Goal: Information Seeking & Learning: Learn about a topic

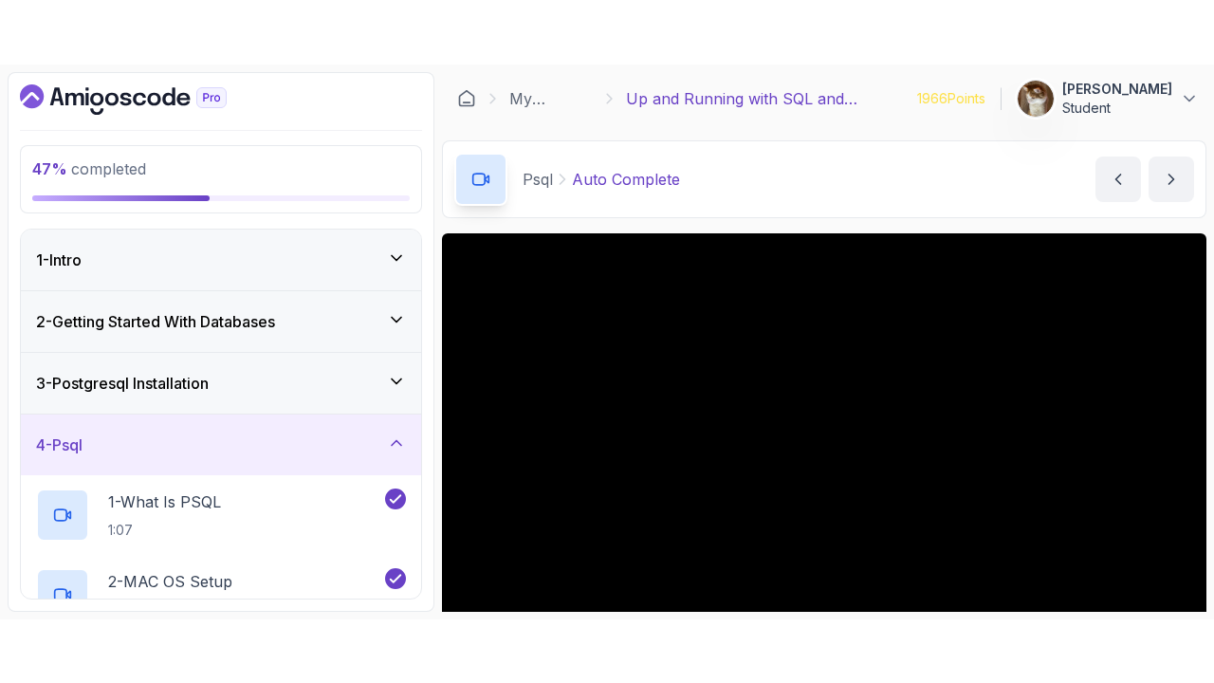
scroll to position [124, 0]
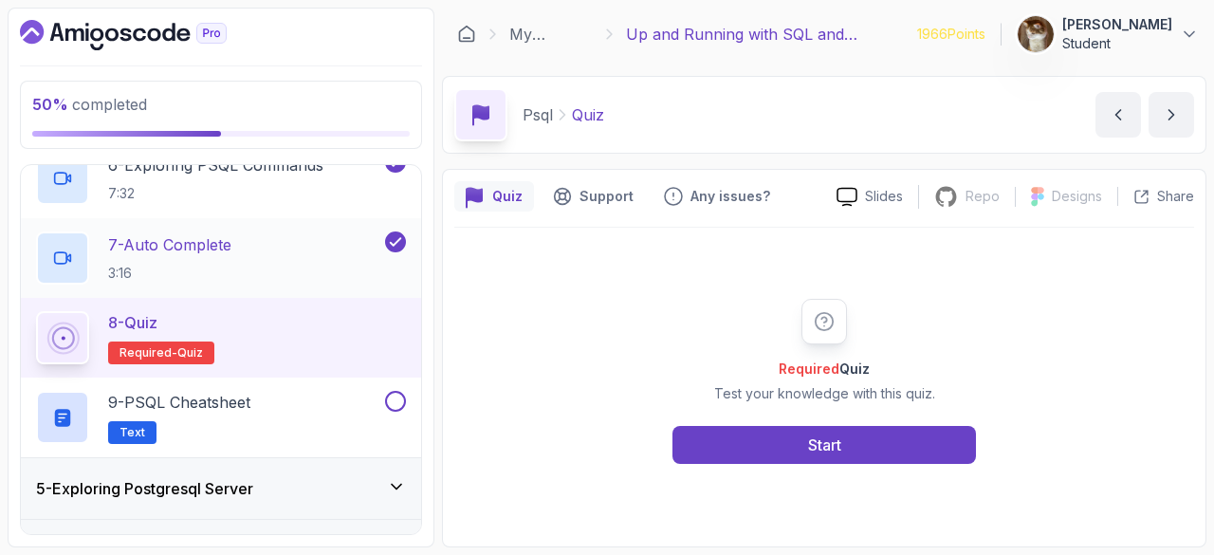
click at [144, 256] on h2 "7 - Auto Complete 3:16" at bounding box center [169, 257] width 123 height 49
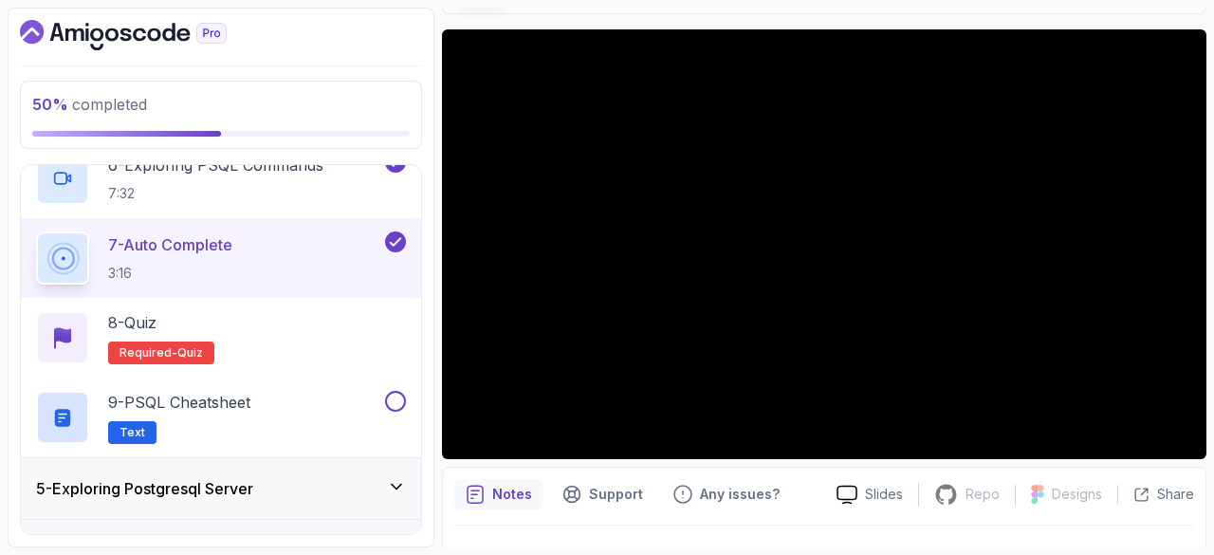
scroll to position [140, 0]
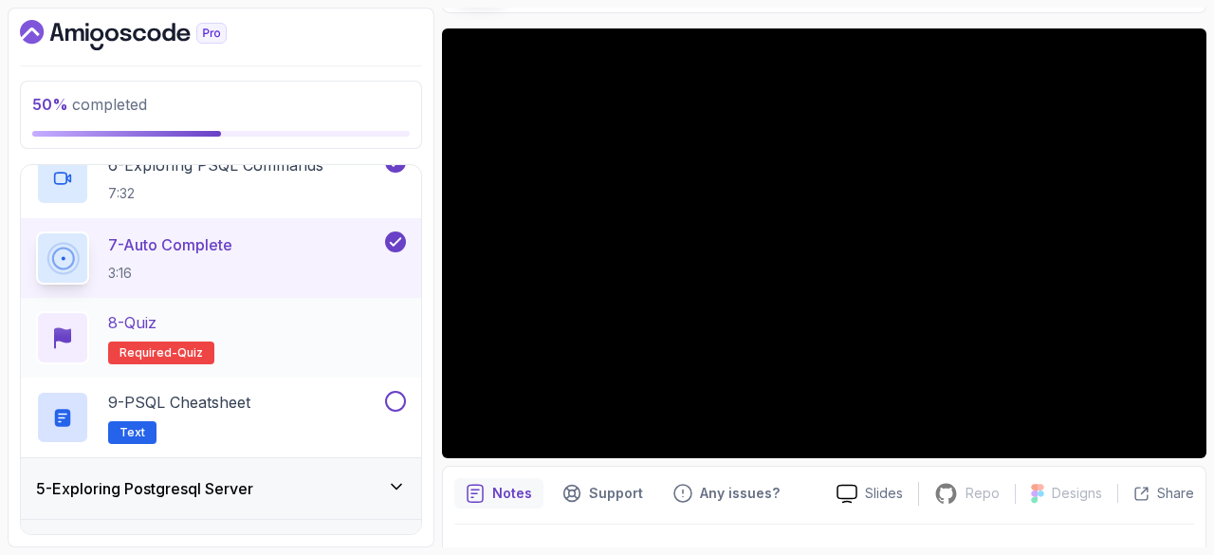
click at [179, 319] on div "8 - Quiz" at bounding box center [161, 322] width 106 height 23
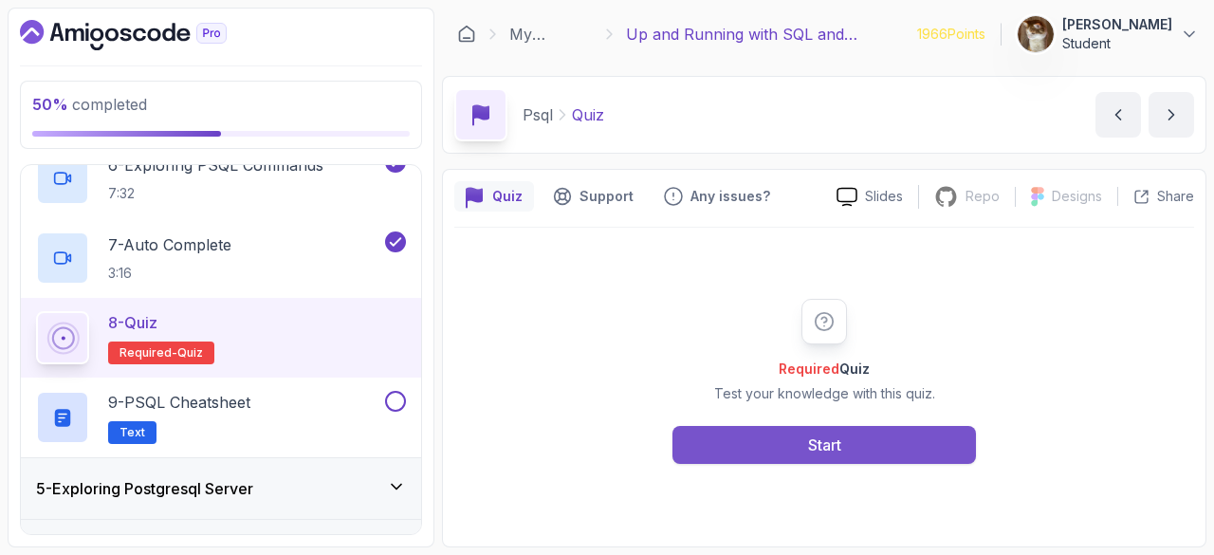
click at [761, 462] on button "Start" at bounding box center [824, 445] width 304 height 38
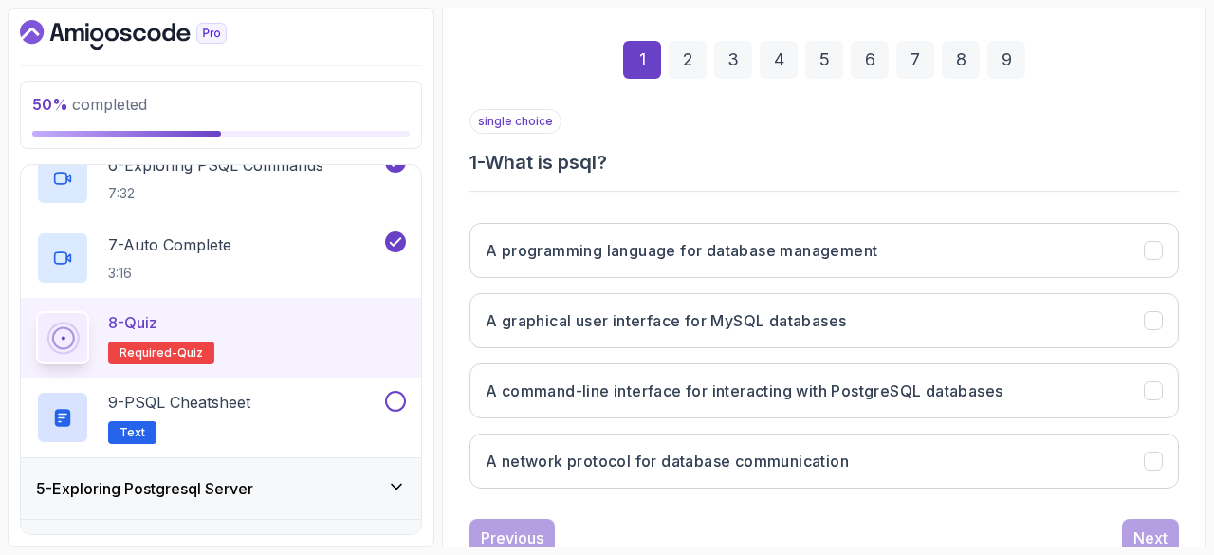
scroll to position [260, 0]
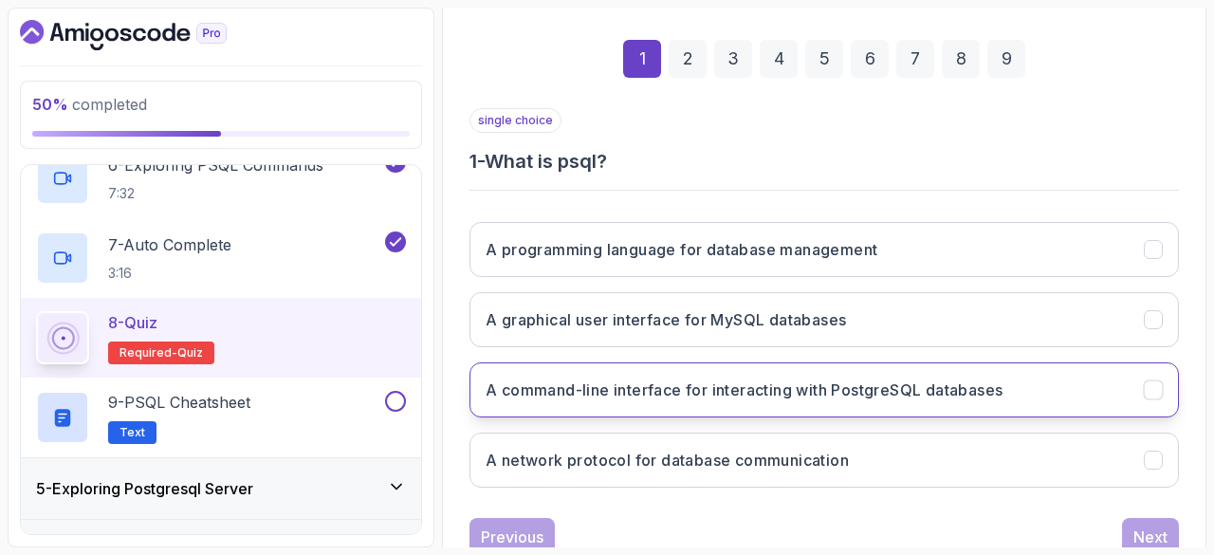
click at [718, 384] on h3 "A command-line interface for interacting with PostgreSQL databases" at bounding box center [744, 389] width 517 height 23
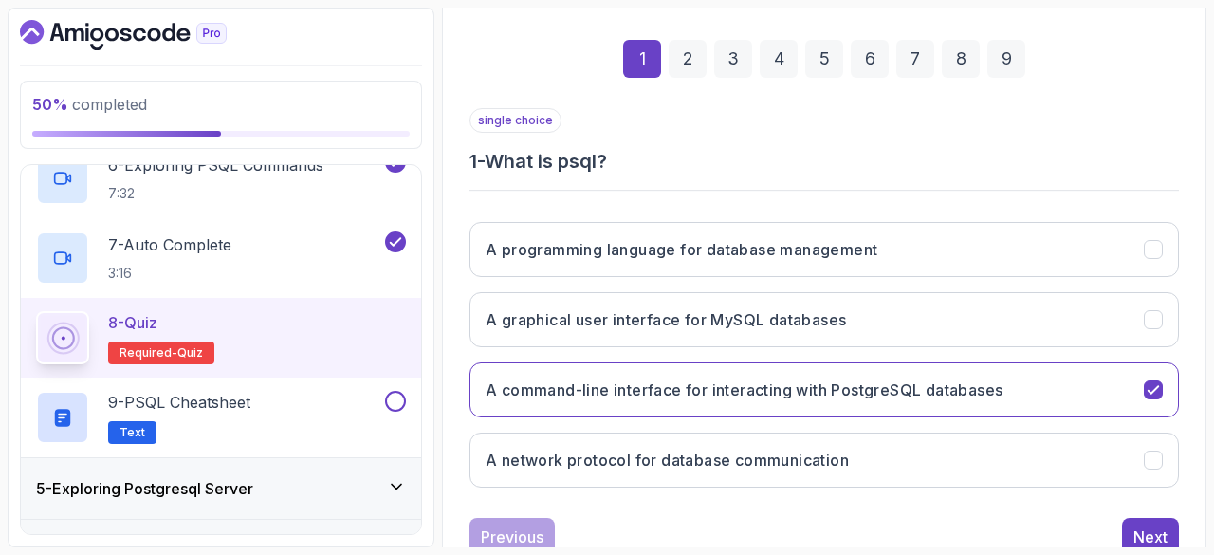
scroll to position [318, 0]
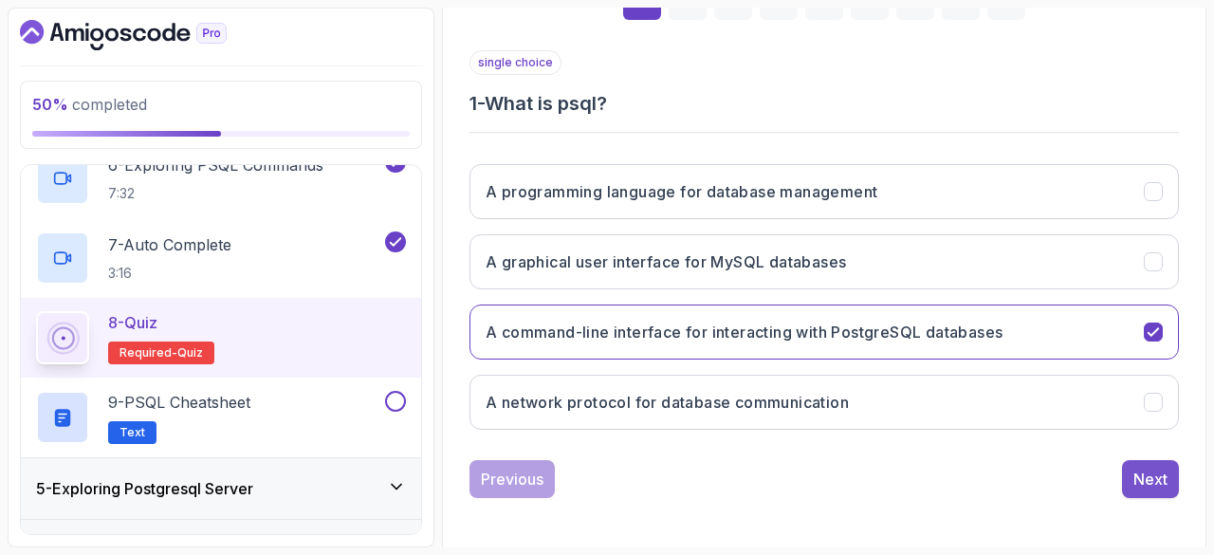
click at [1171, 480] on button "Next" at bounding box center [1150, 479] width 57 height 38
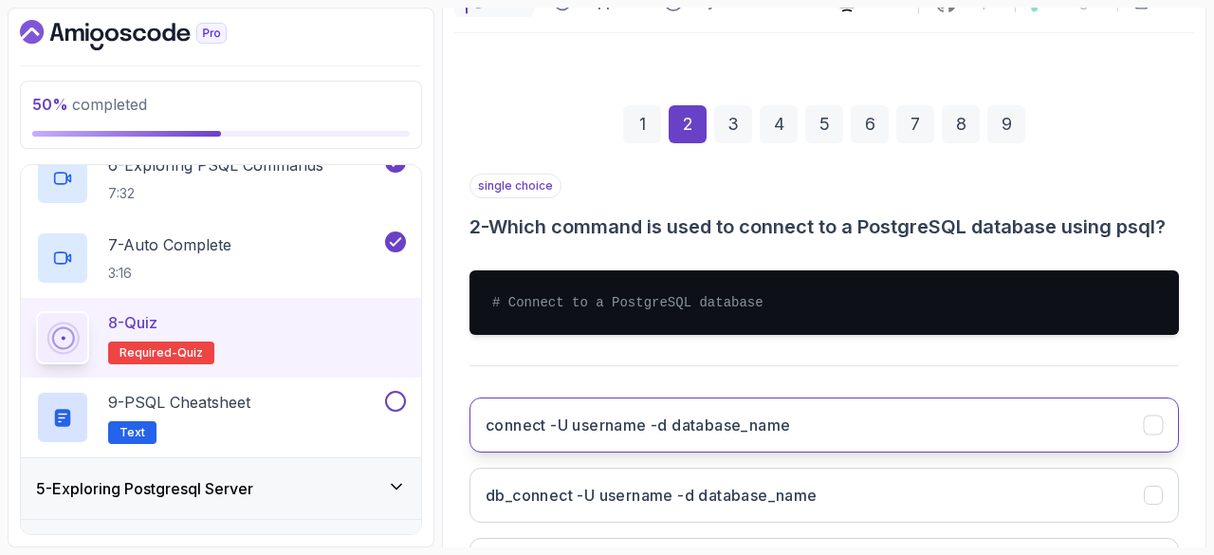
scroll to position [195, 0]
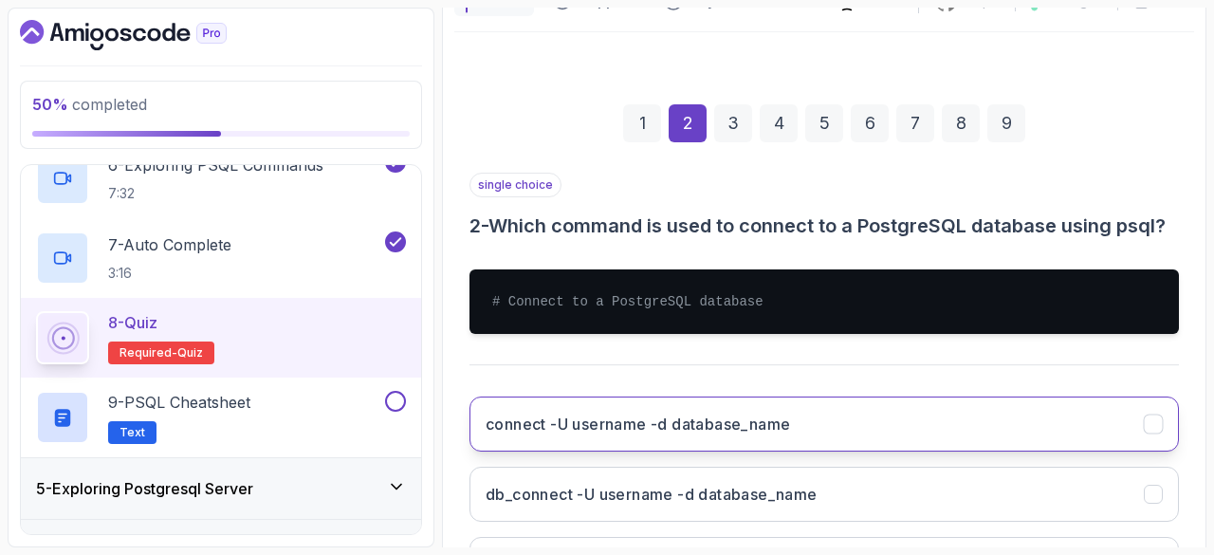
click at [559, 241] on div "single choice 2 - Which command is used to connect to a PostgreSQL database usi…" at bounding box center [824, 425] width 709 height 505
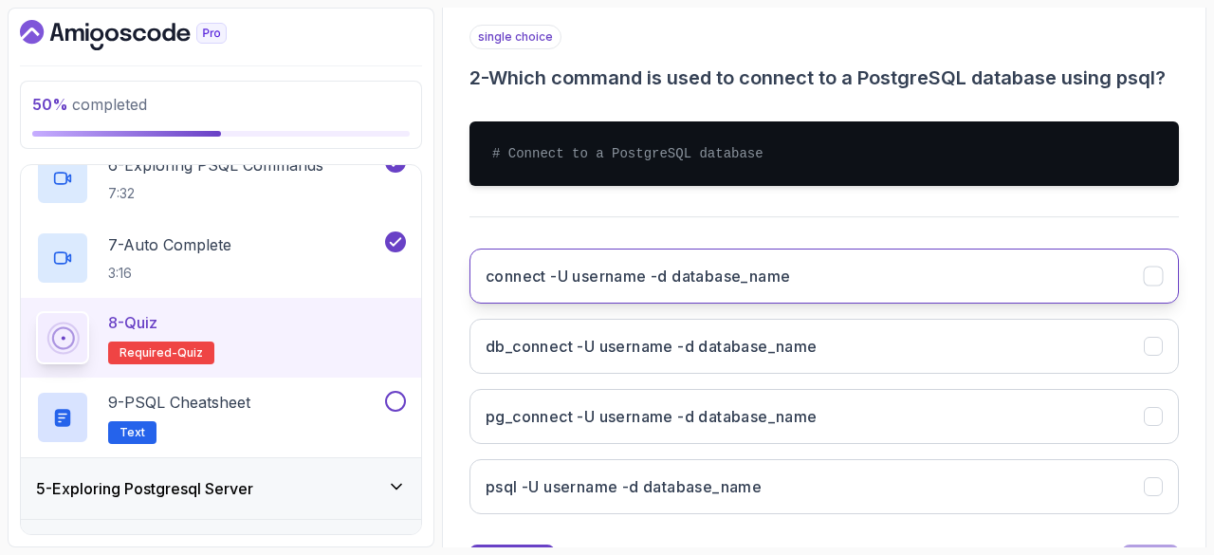
scroll to position [322, 0]
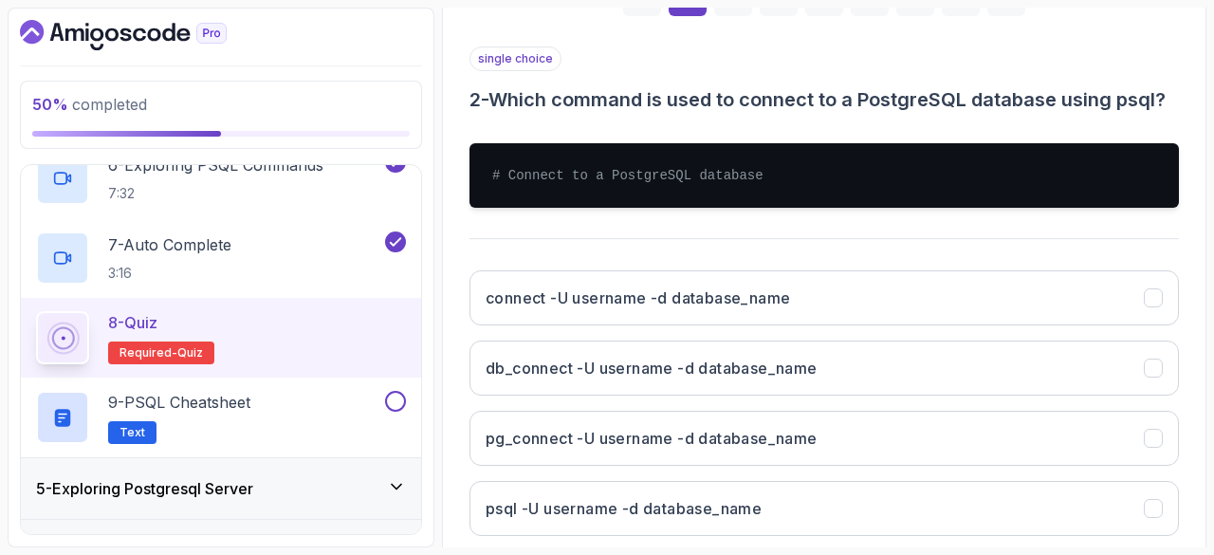
click at [518, 111] on div "single choice 2 - Which command is used to connect to a PostgreSQL database usi…" at bounding box center [824, 298] width 709 height 505
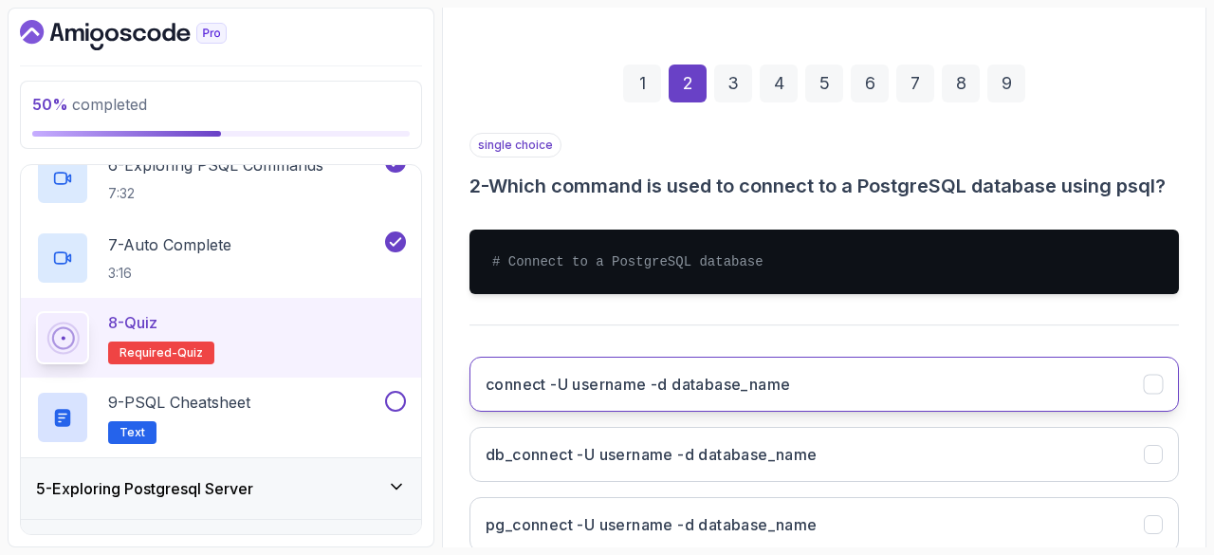
scroll to position [234, 0]
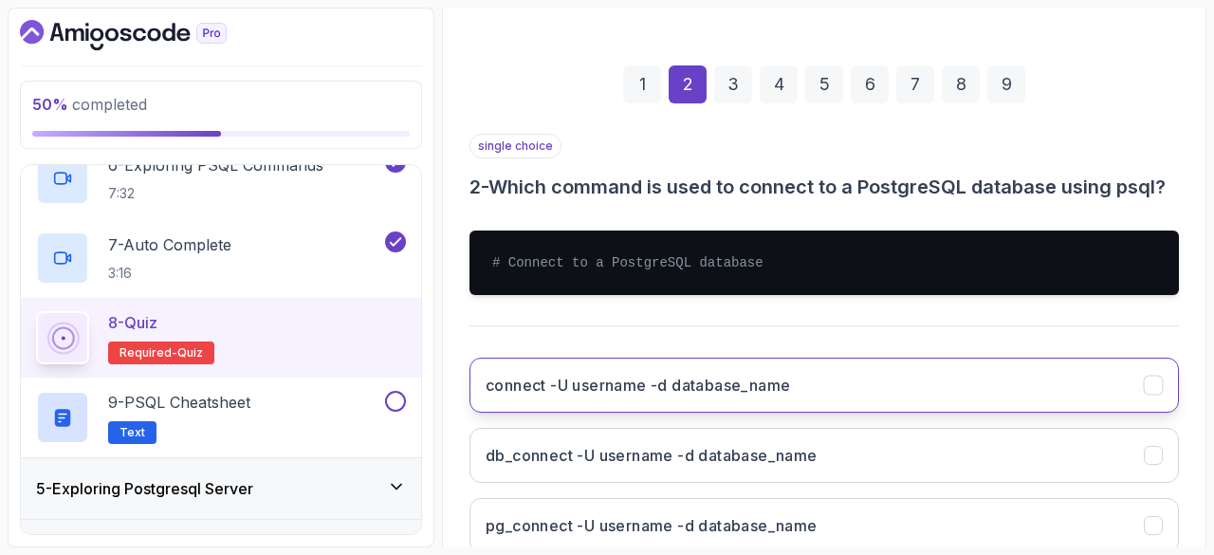
click at [717, 390] on h3 "connect -U username -d database_name" at bounding box center [638, 385] width 304 height 23
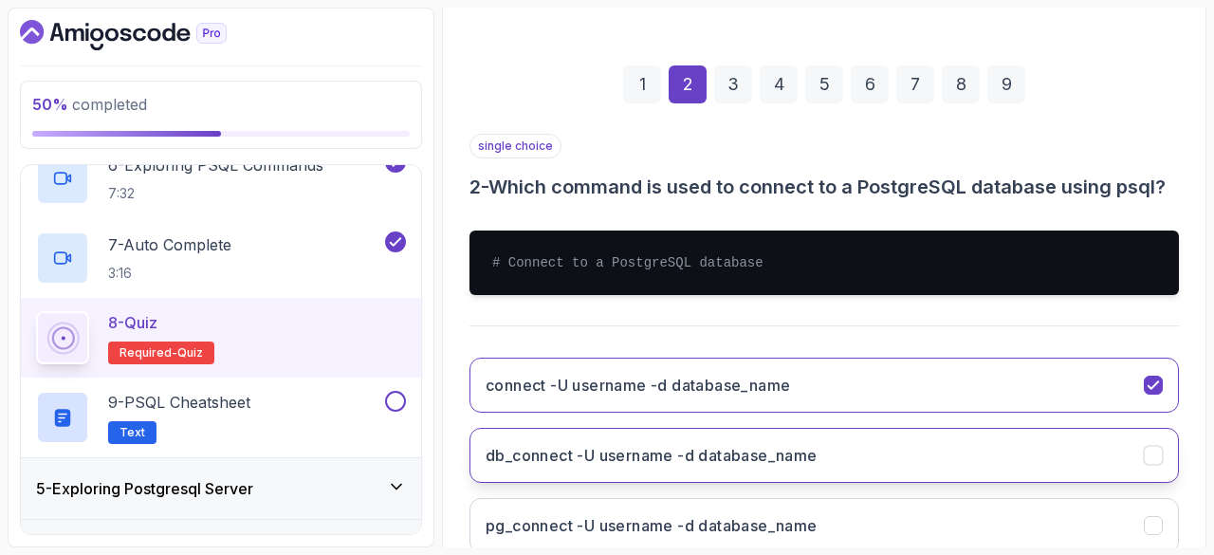
scroll to position [428, 0]
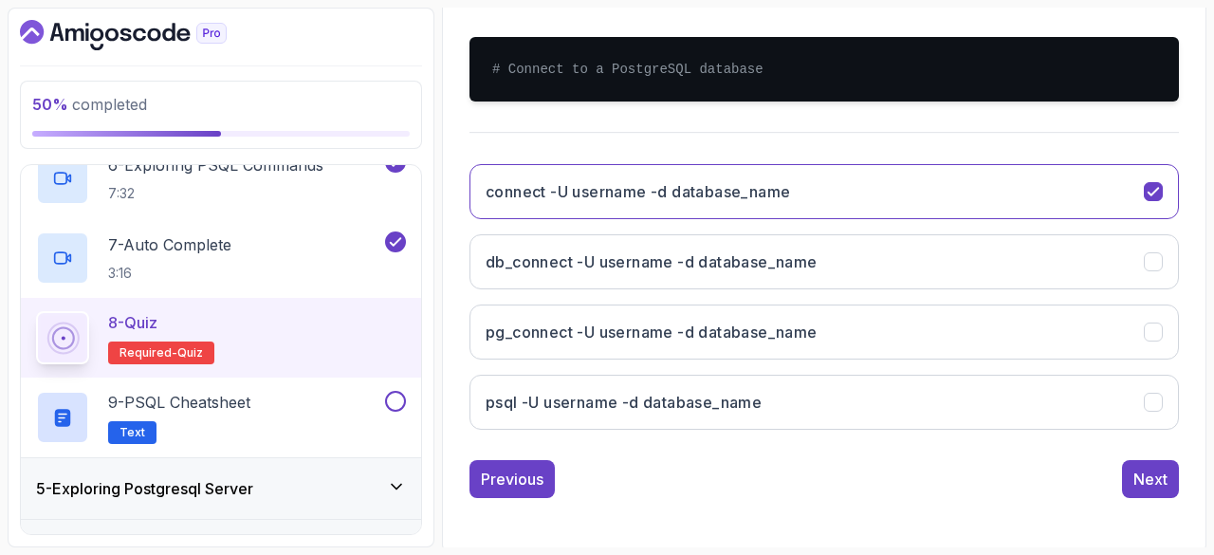
click at [1131, 447] on div "single choice 2 - Which command is used to connect to a PostgreSQL database usi…" at bounding box center [824, 219] width 709 height 558
click at [1136, 468] on div "Next" at bounding box center [1150, 479] width 34 height 23
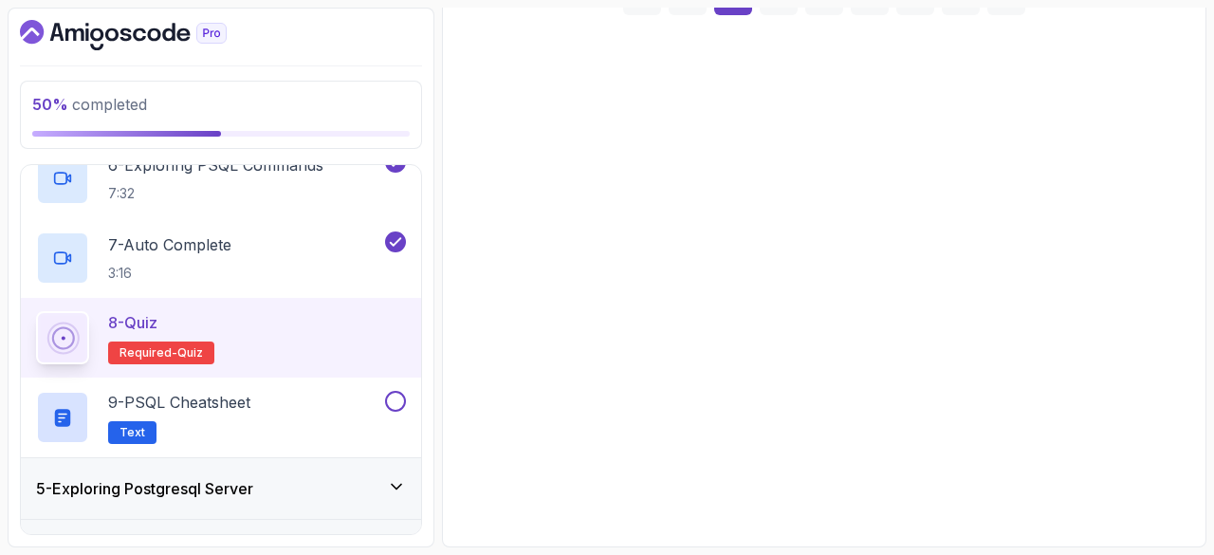
scroll to position [318, 0]
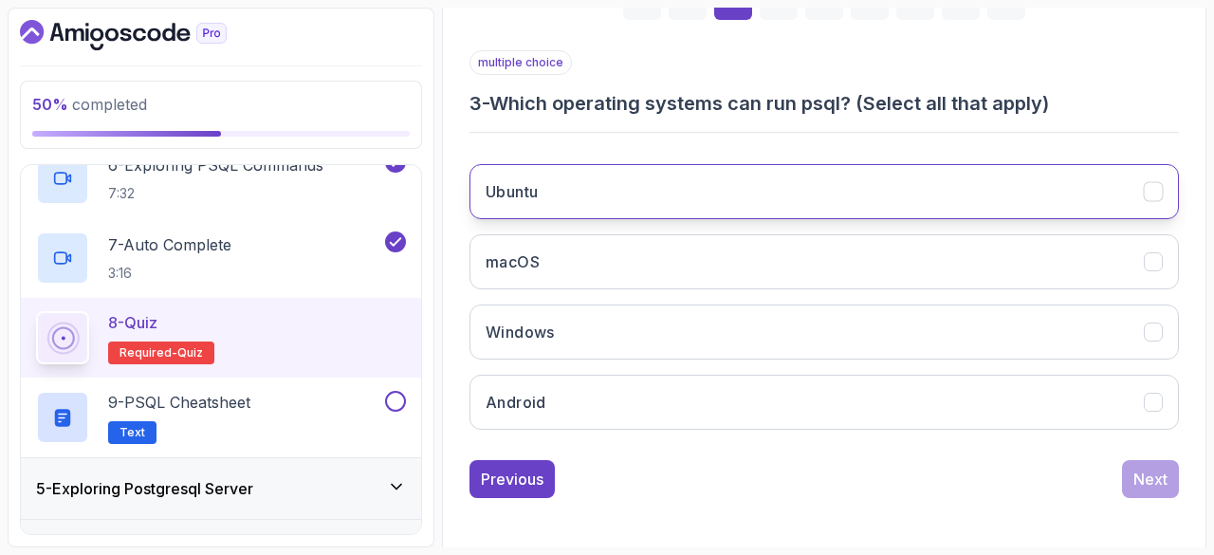
click at [712, 187] on button "Ubuntu" at bounding box center [824, 191] width 709 height 55
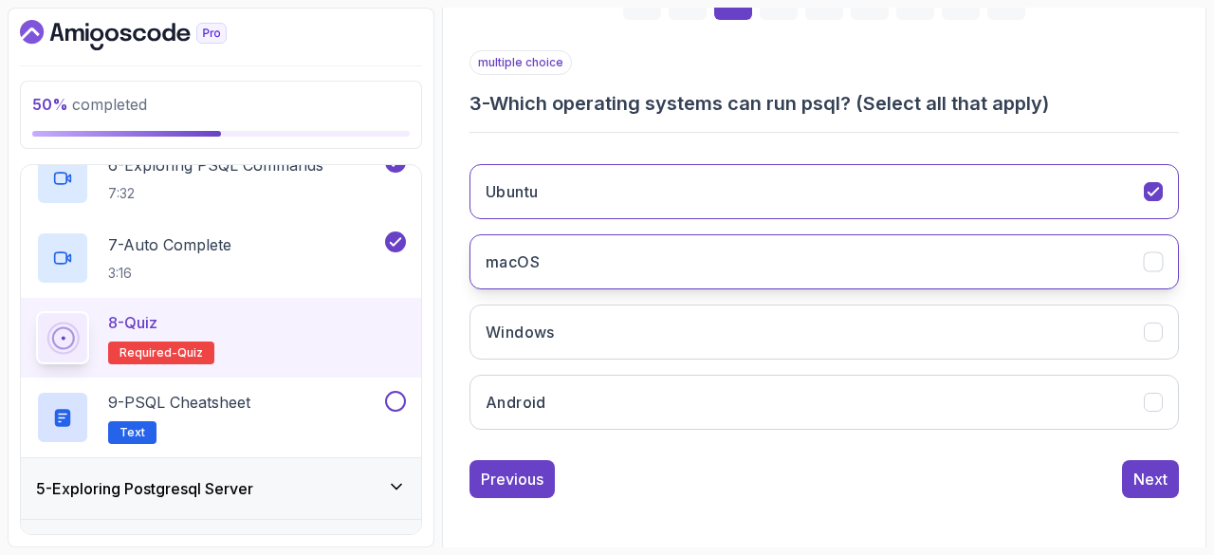
click at [683, 267] on button "macOS" at bounding box center [824, 261] width 709 height 55
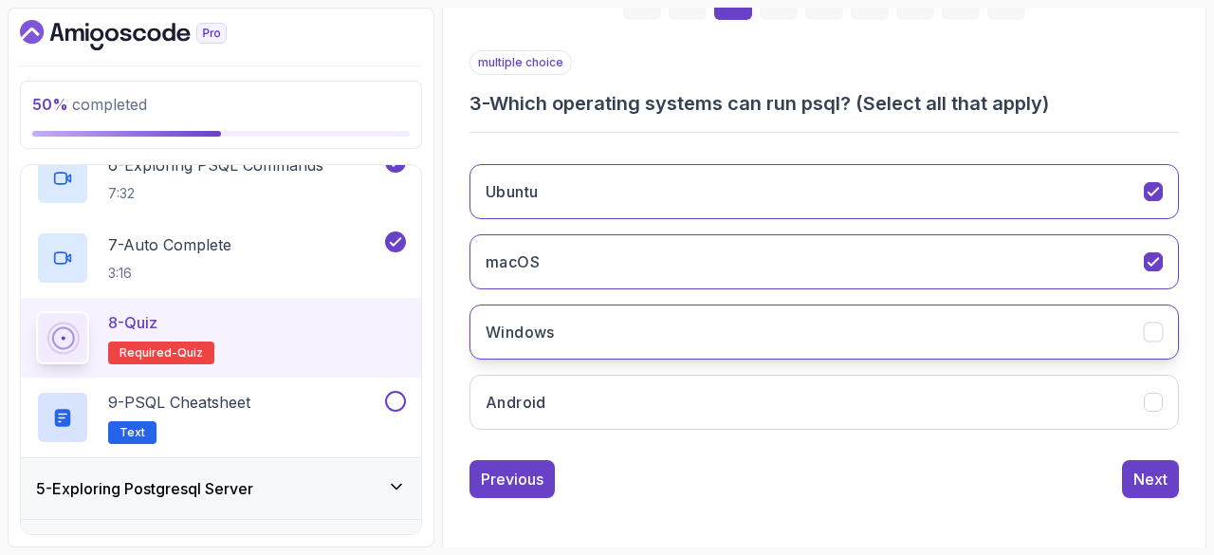
click at [682, 320] on button "Windows" at bounding box center [824, 331] width 709 height 55
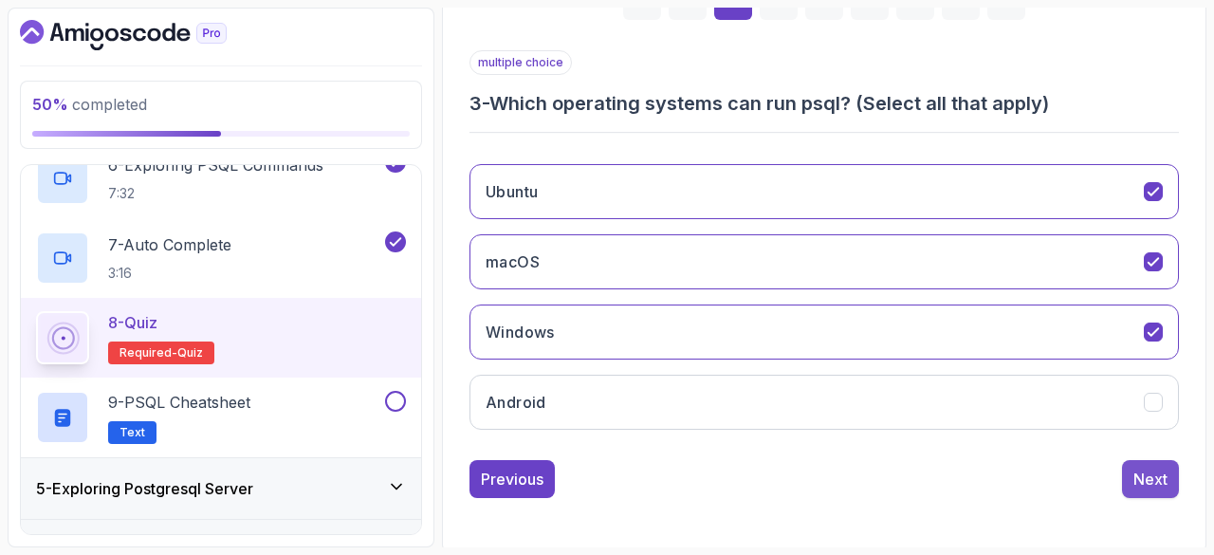
click at [1133, 483] on div "Next" at bounding box center [1150, 479] width 34 height 23
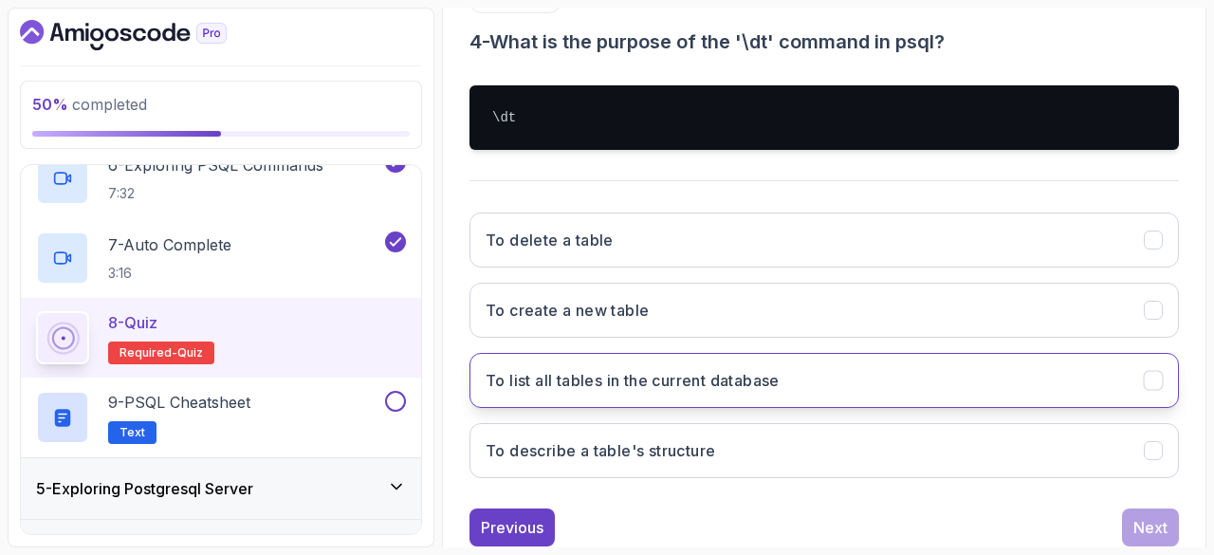
scroll to position [380, 0]
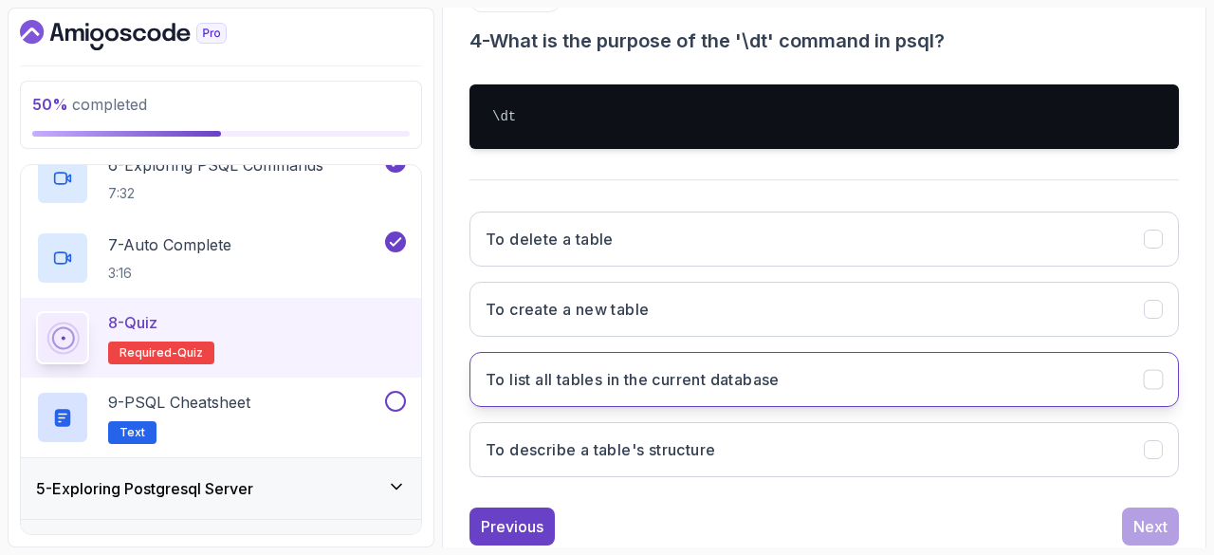
click at [713, 368] on h3 "To list all tables in the current database" at bounding box center [633, 379] width 294 height 23
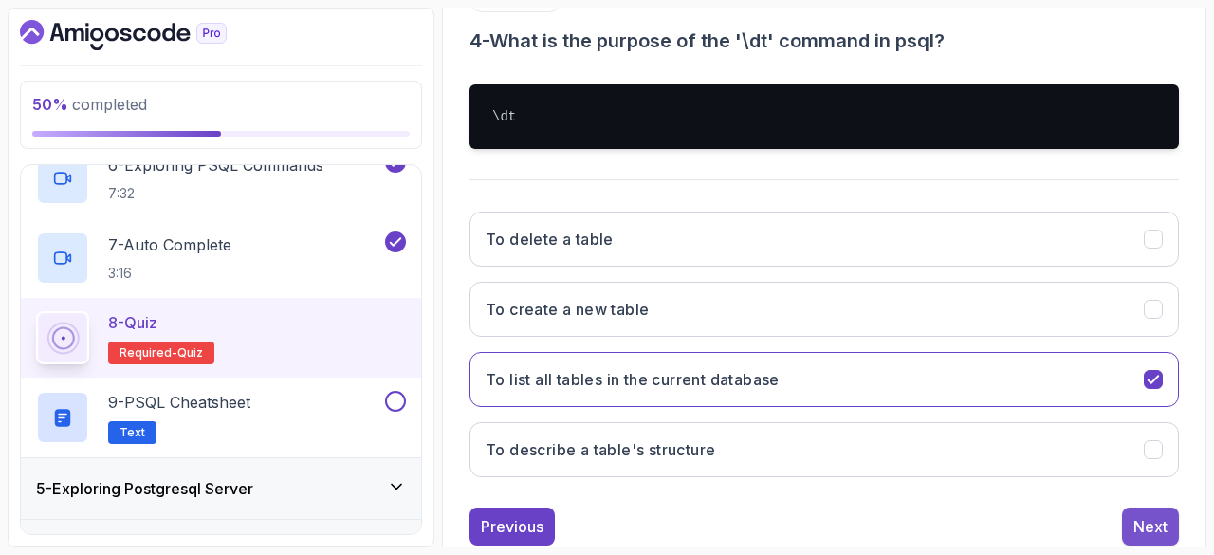
click at [1143, 531] on div "Next" at bounding box center [1150, 526] width 34 height 23
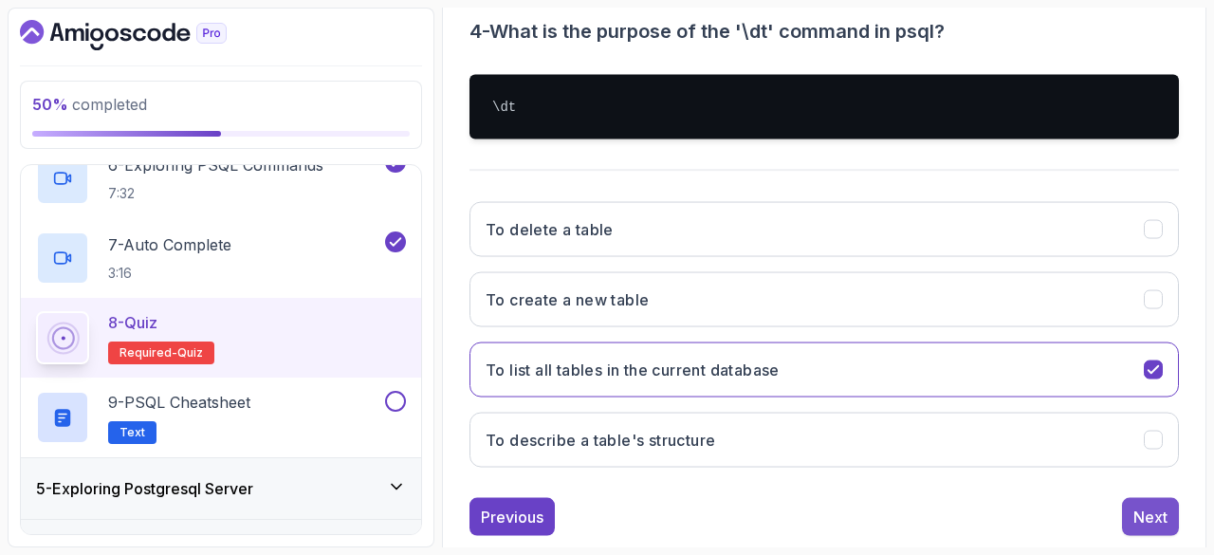
scroll to position [318, 0]
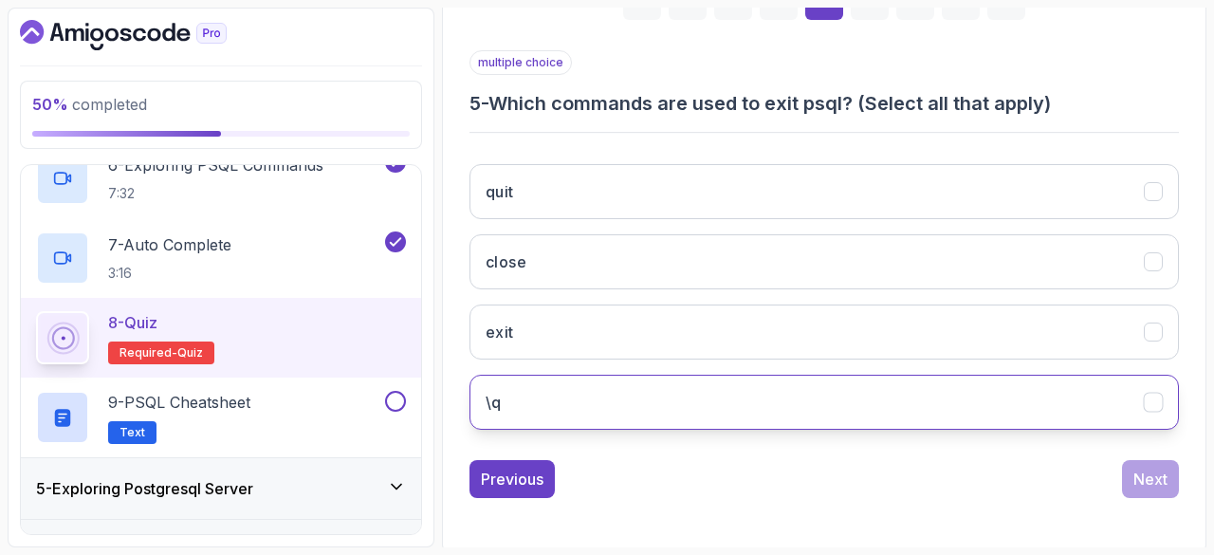
click at [603, 399] on button "\q" at bounding box center [824, 402] width 709 height 55
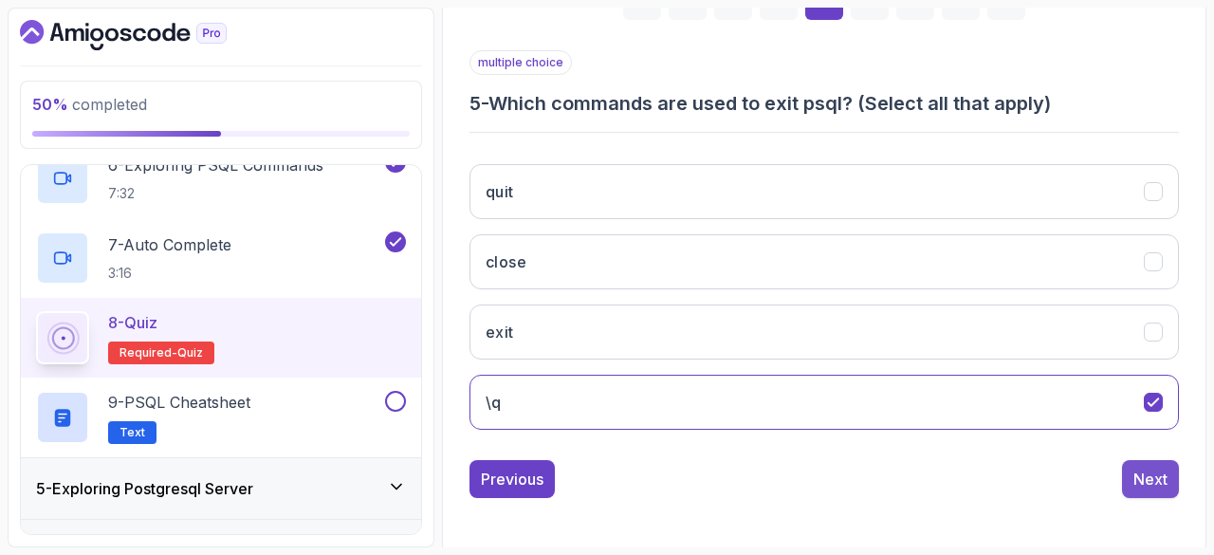
click at [1163, 475] on div "Next" at bounding box center [1150, 479] width 34 height 23
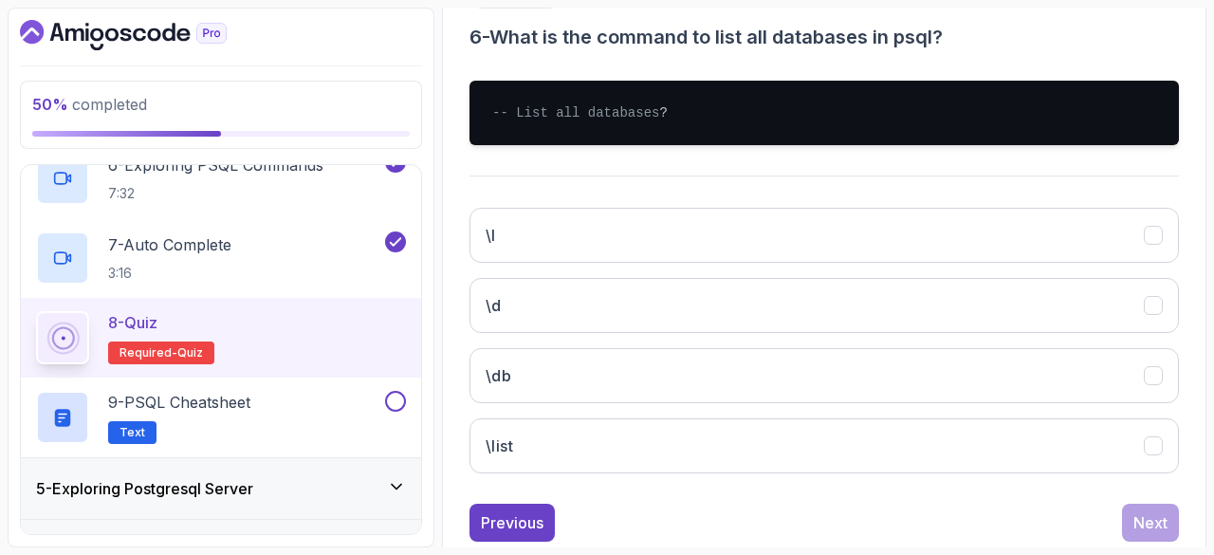
scroll to position [418, 0]
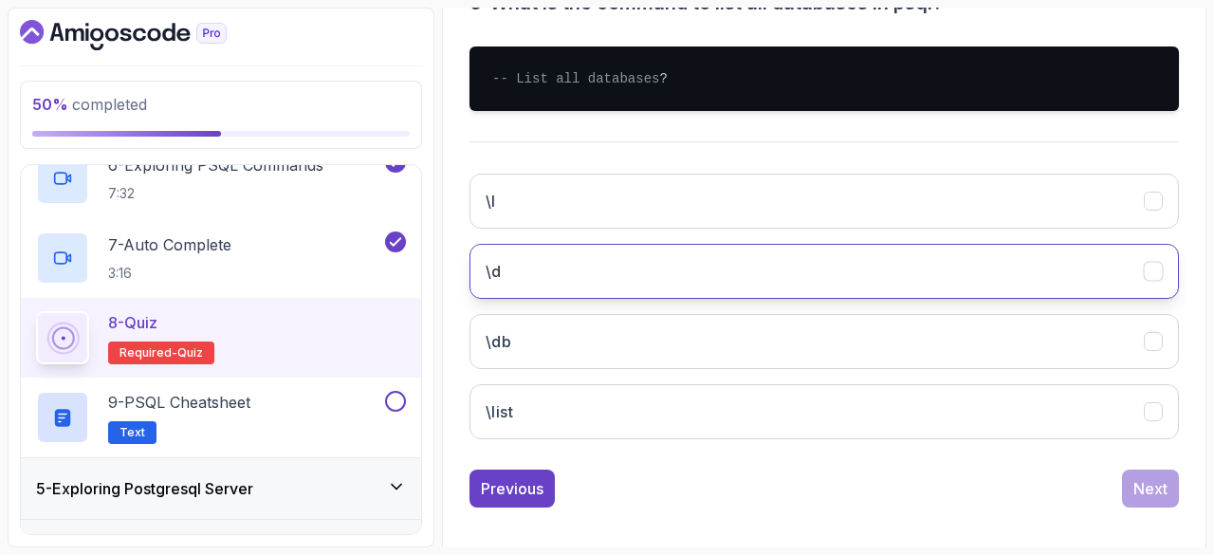
click at [630, 299] on button "\d" at bounding box center [824, 271] width 709 height 55
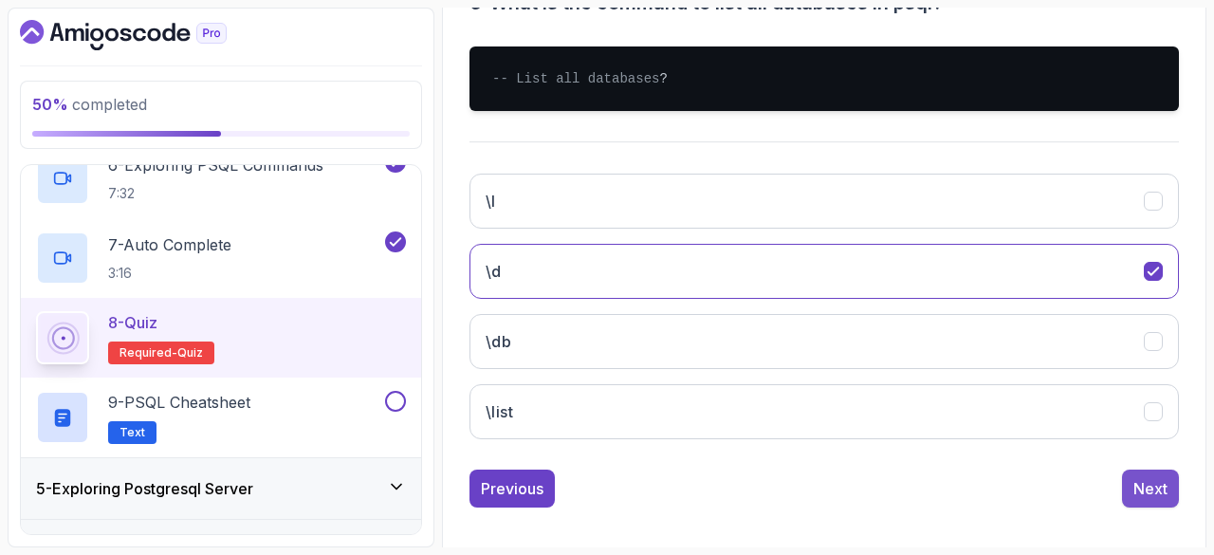
click at [1164, 495] on div "Next" at bounding box center [1150, 488] width 34 height 23
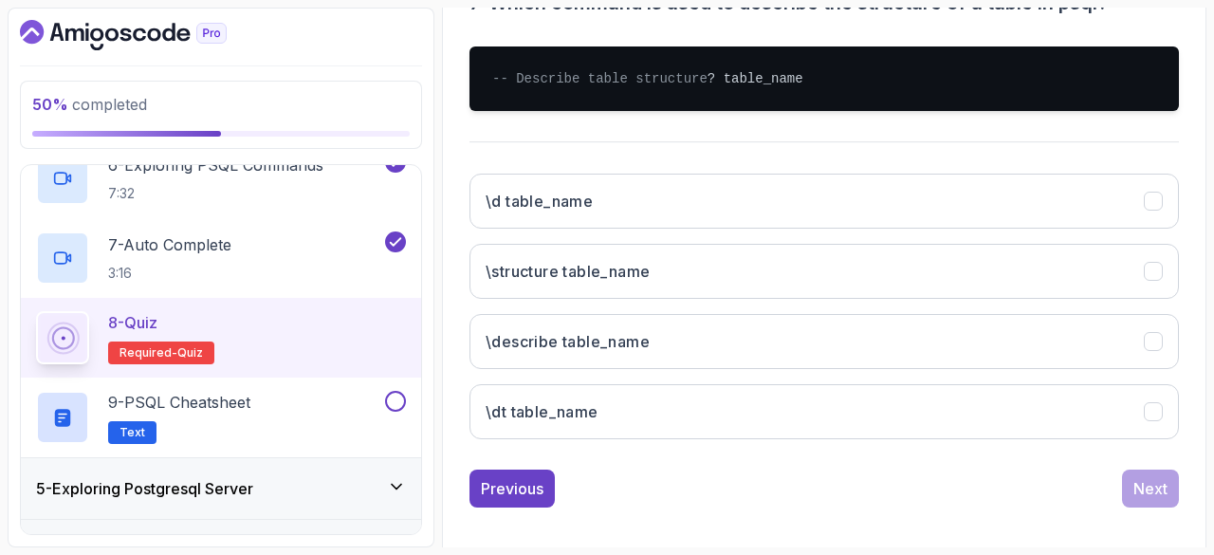
drag, startPoint x: 643, startPoint y: 208, endPoint x: 679, endPoint y: 153, distance: 65.8
click at [679, 153] on div "single choice 7 - Which command is used to describe the structure of a table in…" at bounding box center [824, 202] width 709 height 505
click at [696, 369] on button "\describe table_name" at bounding box center [824, 341] width 709 height 55
click at [1150, 494] on div "Next" at bounding box center [1150, 488] width 34 height 23
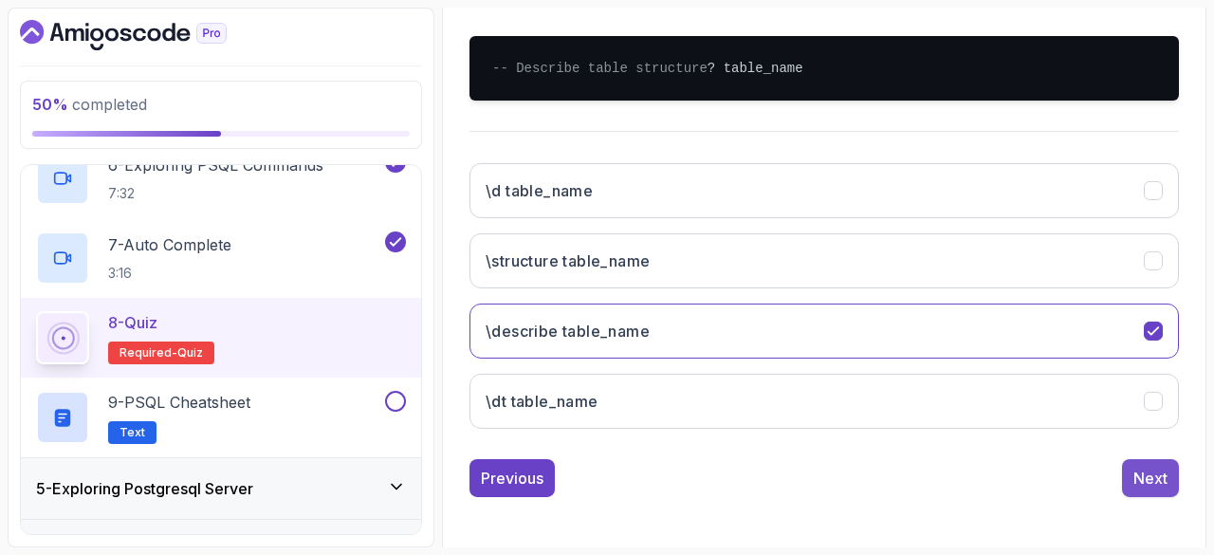
scroll to position [318, 0]
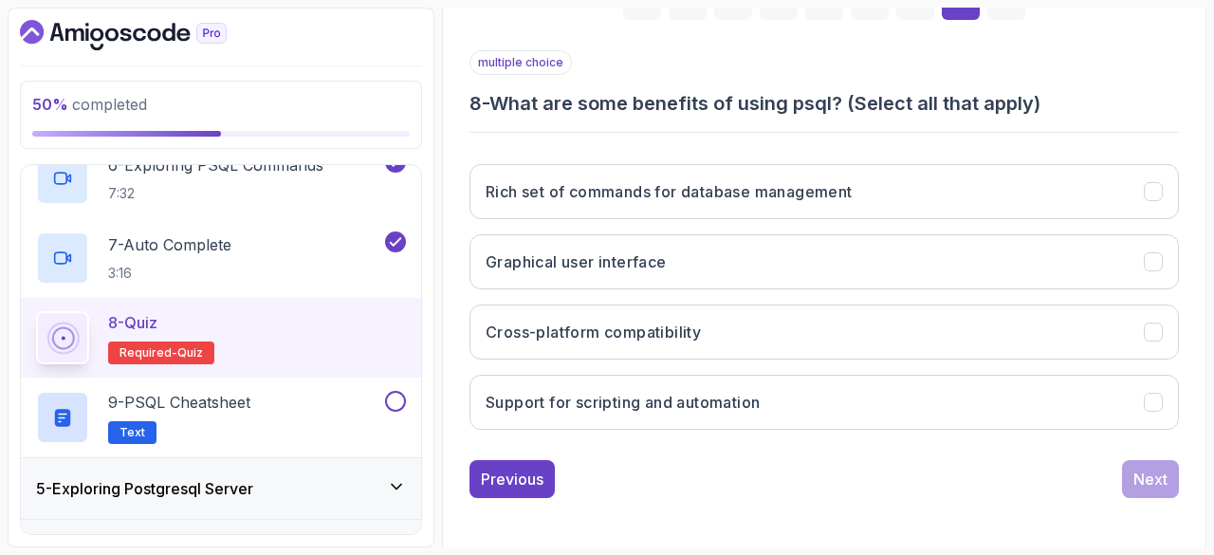
drag, startPoint x: 654, startPoint y: 248, endPoint x: 693, endPoint y: 358, distance: 117.0
click at [693, 358] on div "Rich set of commands for database management Graphical user interface Cross-pla…" at bounding box center [824, 297] width 709 height 296
click at [661, 186] on h3 "Rich set of commands for database management" at bounding box center [669, 191] width 367 height 23
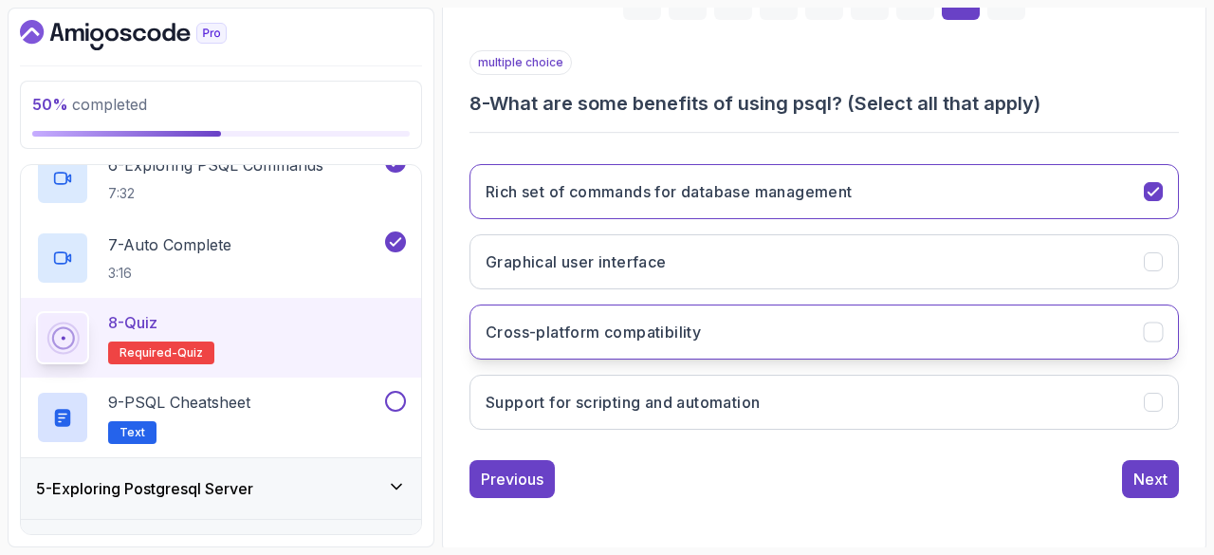
click at [683, 338] on h3 "Cross-platform compatibility" at bounding box center [593, 332] width 215 height 23
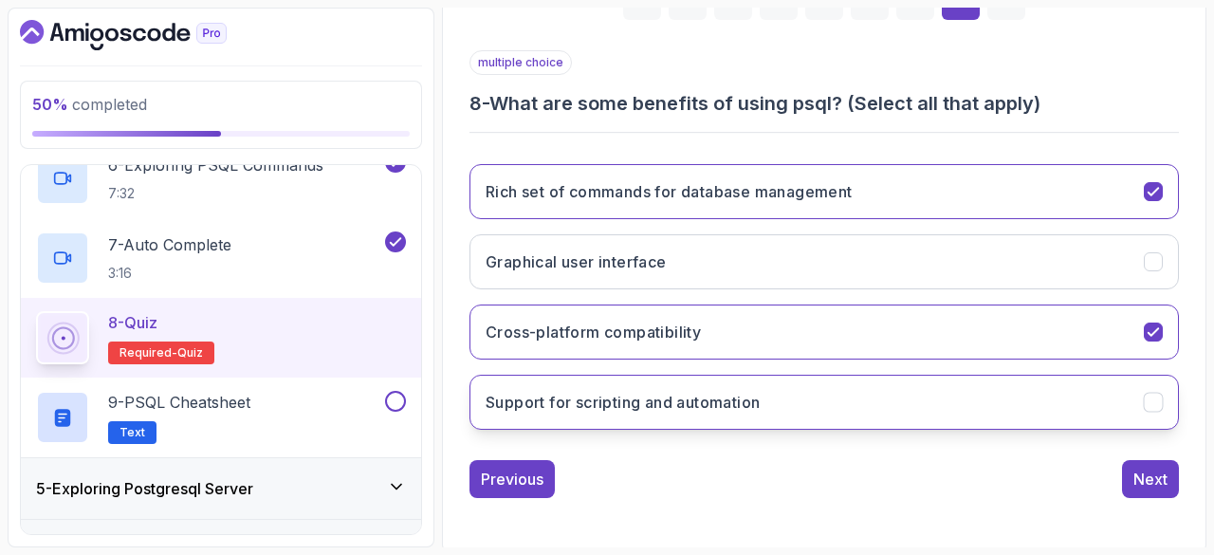
click at [714, 424] on button "Support for scripting and automation" at bounding box center [824, 402] width 709 height 55
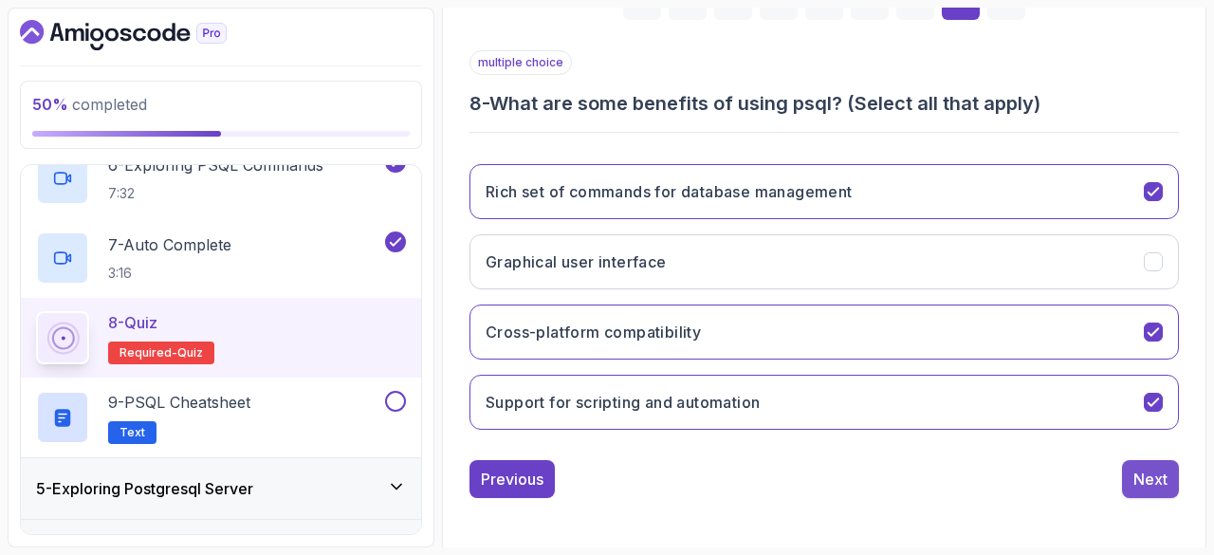
click at [1157, 479] on div "Next" at bounding box center [1150, 479] width 34 height 23
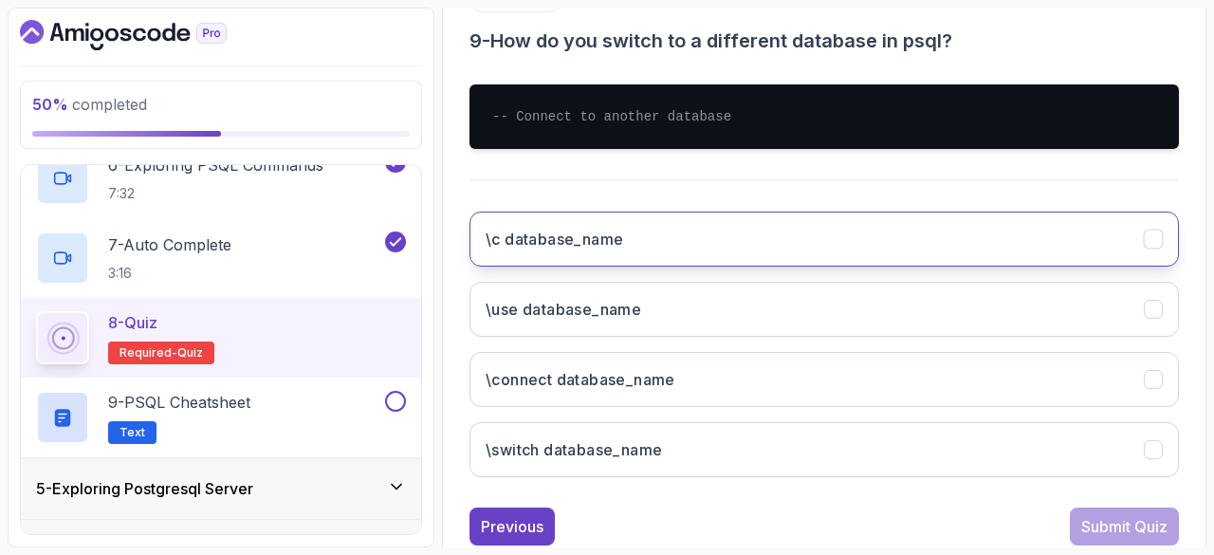
scroll to position [414, 0]
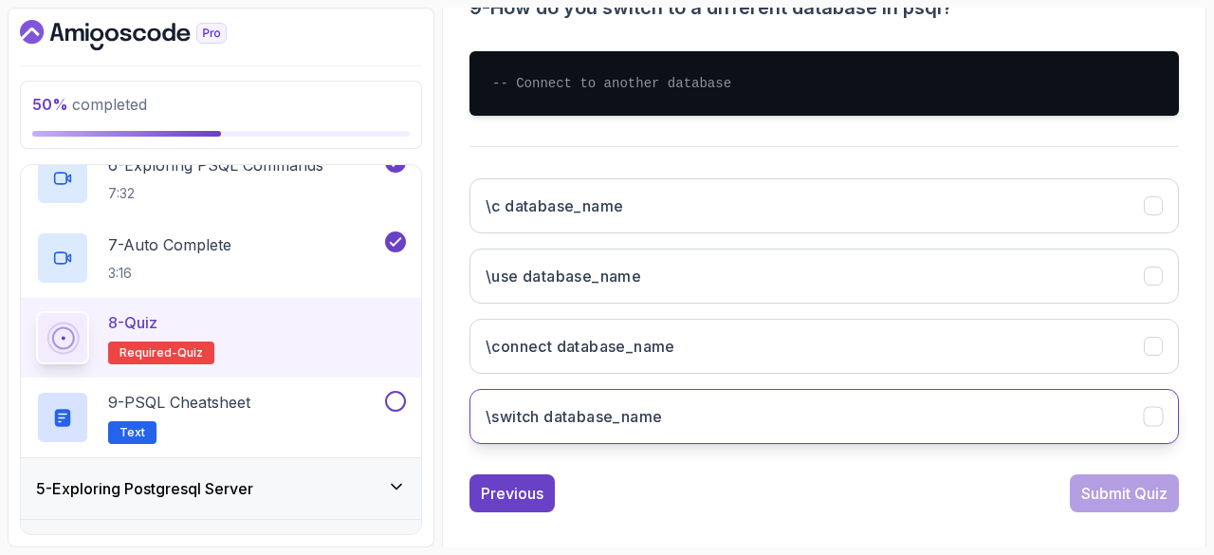
click at [593, 406] on h3 "\switch database_name" at bounding box center [574, 416] width 176 height 23
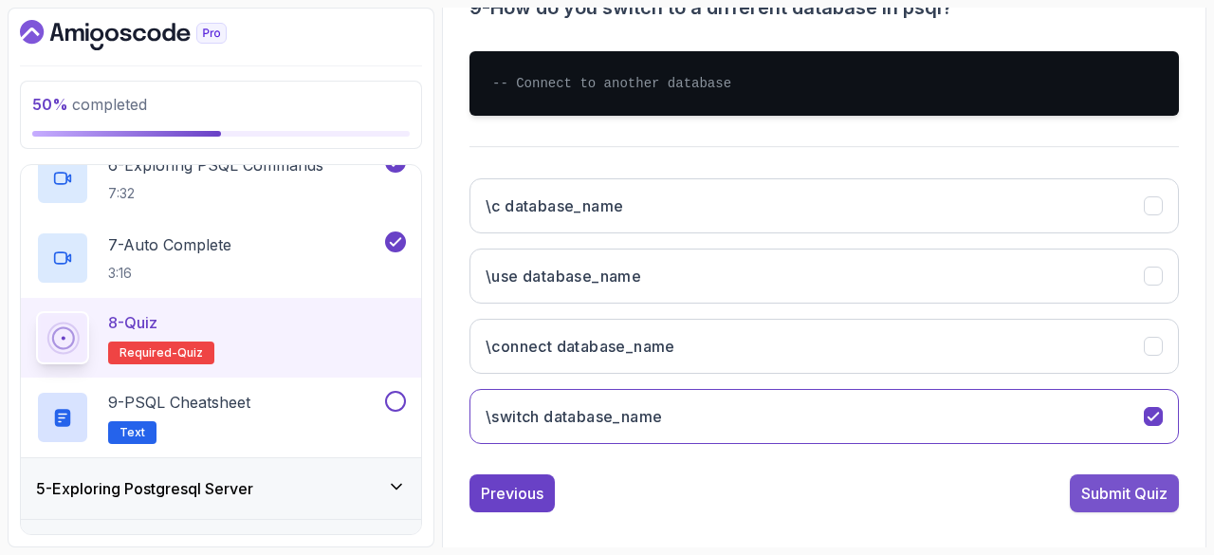
click at [1117, 494] on div "Submit Quiz" at bounding box center [1124, 493] width 86 height 23
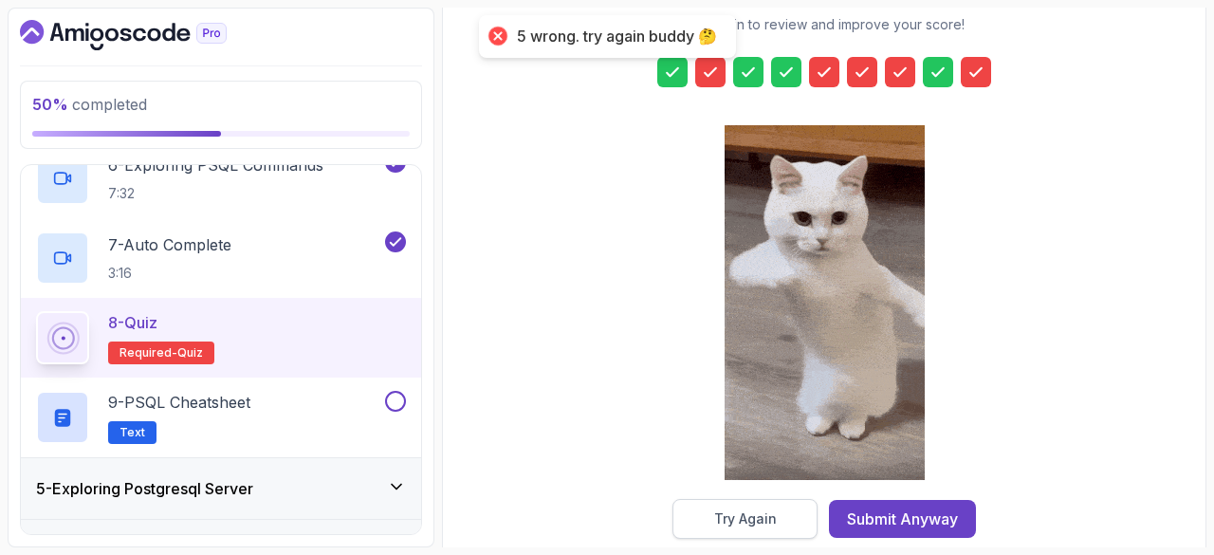
scroll to position [325, 0]
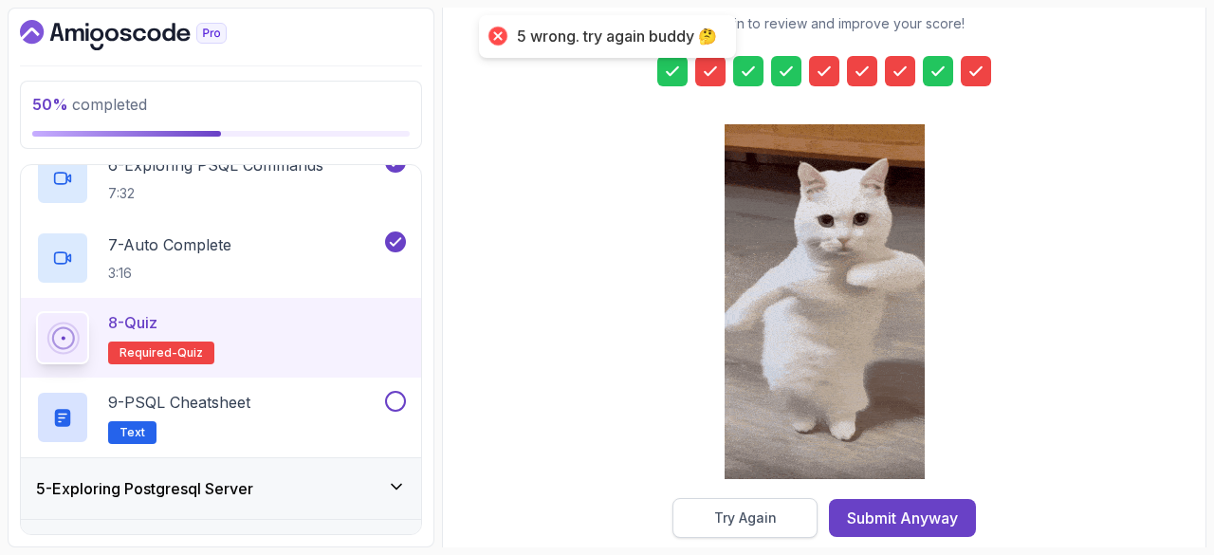
click at [744, 498] on button "Try Again" at bounding box center [744, 518] width 145 height 40
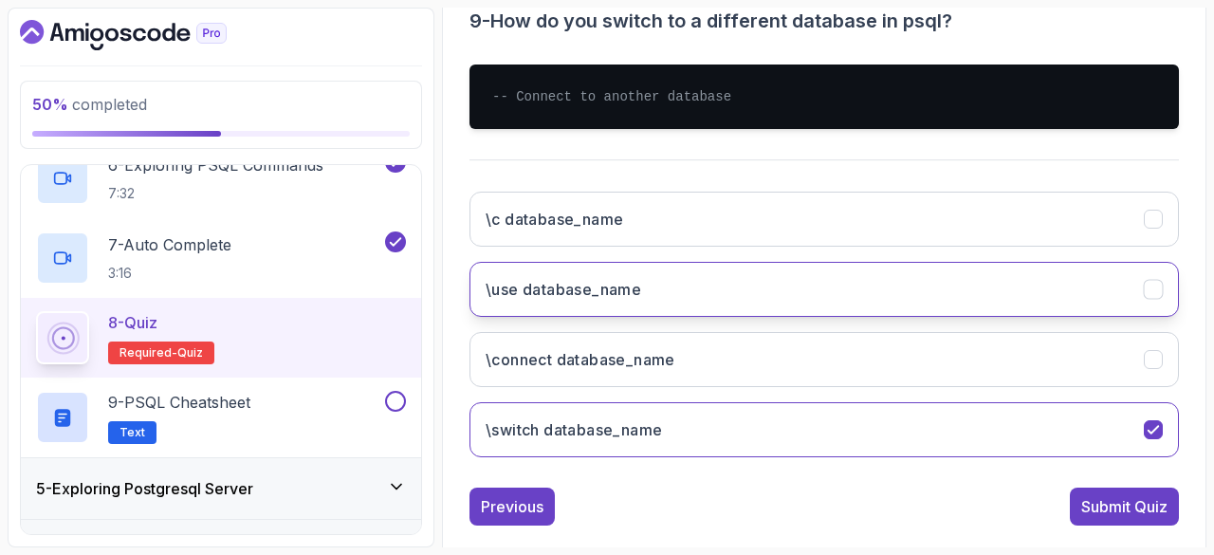
scroll to position [401, 0]
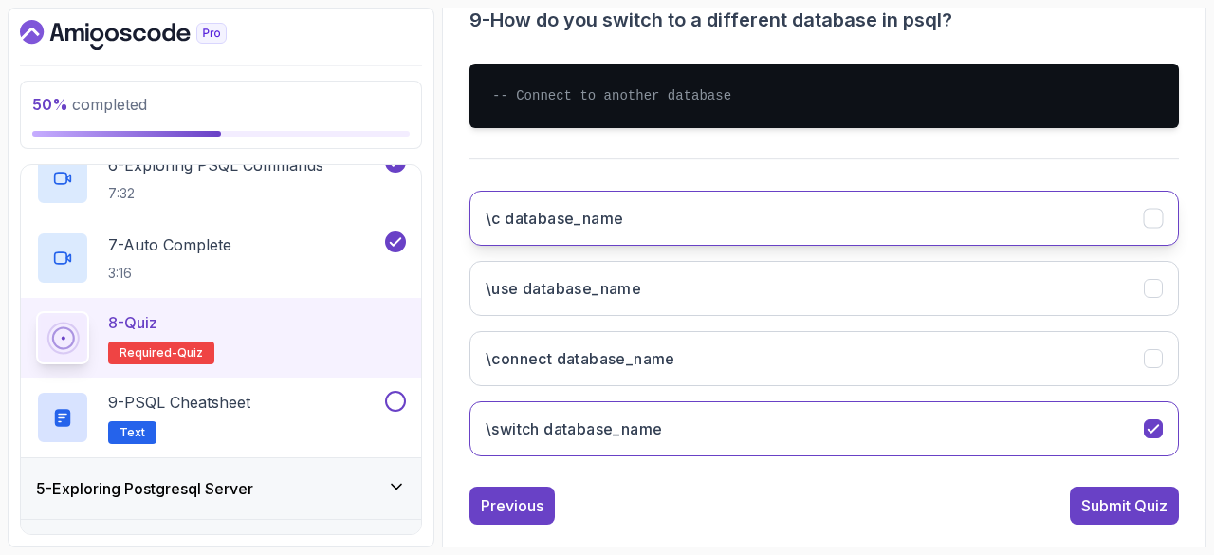
click at [630, 230] on button "\c database_name" at bounding box center [824, 218] width 709 height 55
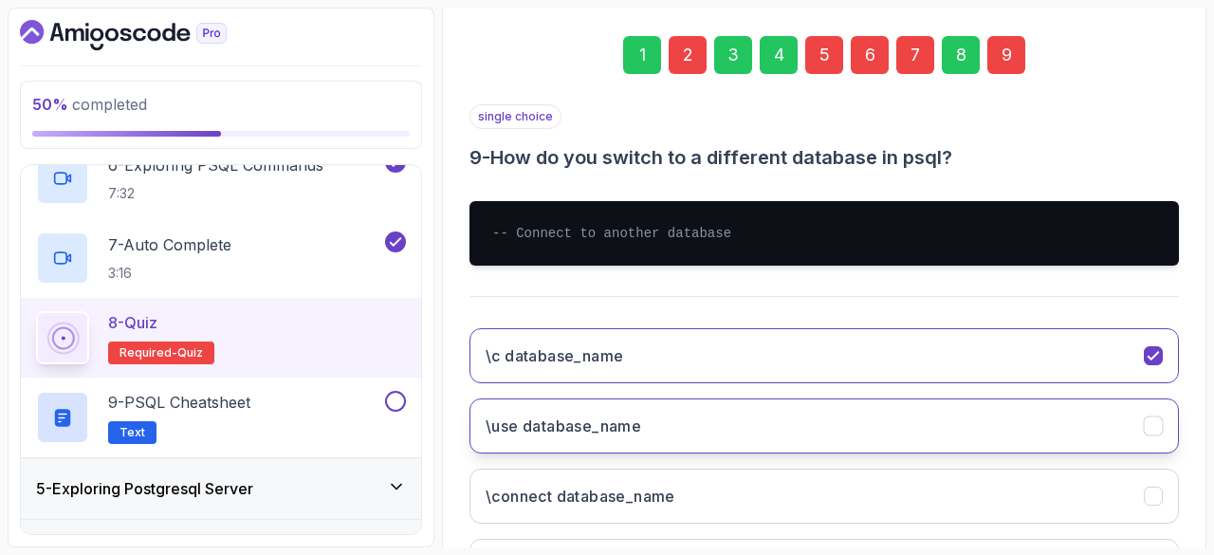
scroll to position [255, 0]
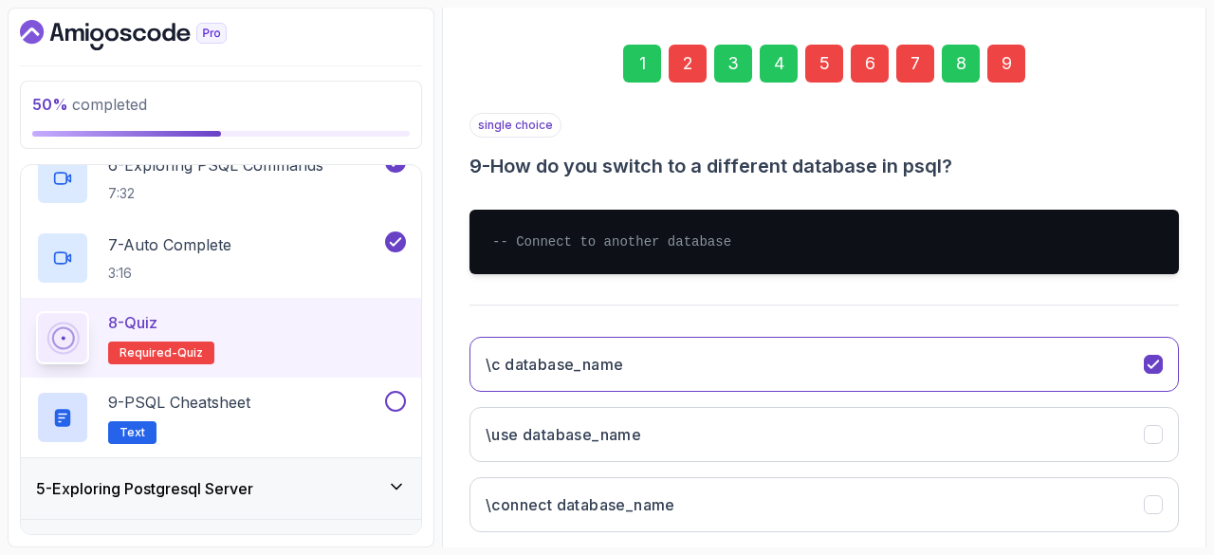
click at [904, 65] on div "7" at bounding box center [915, 64] width 38 height 38
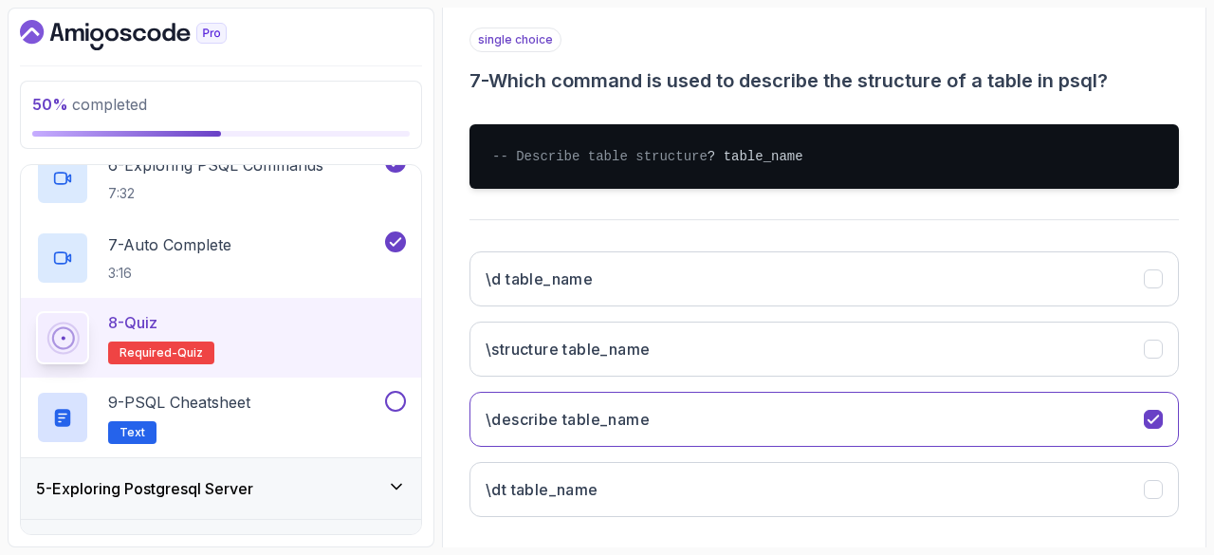
scroll to position [354, 0]
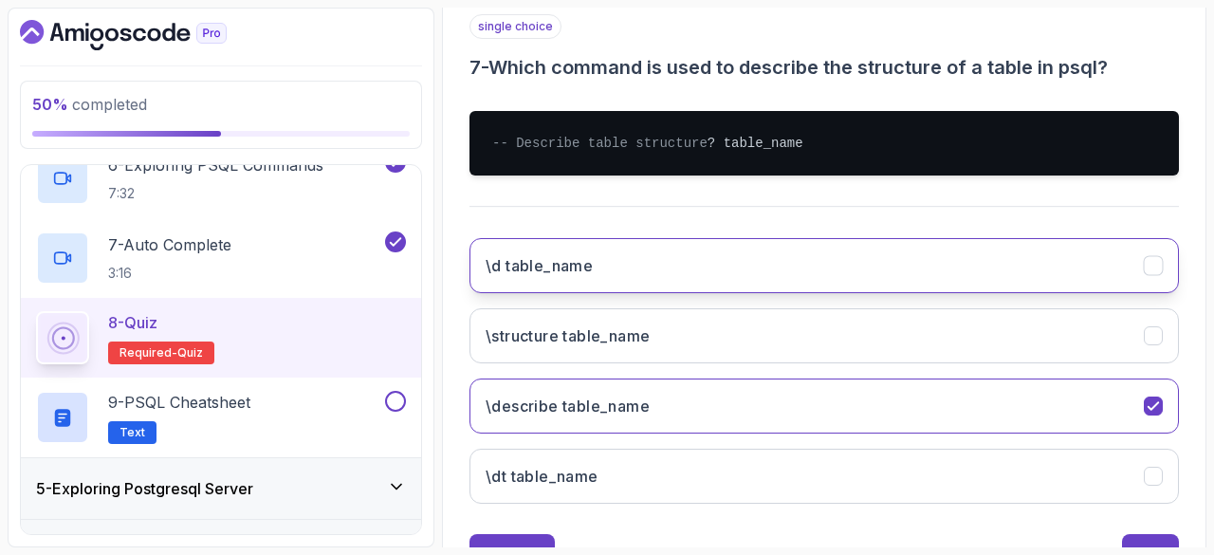
click at [630, 293] on button "\d table_name" at bounding box center [824, 265] width 709 height 55
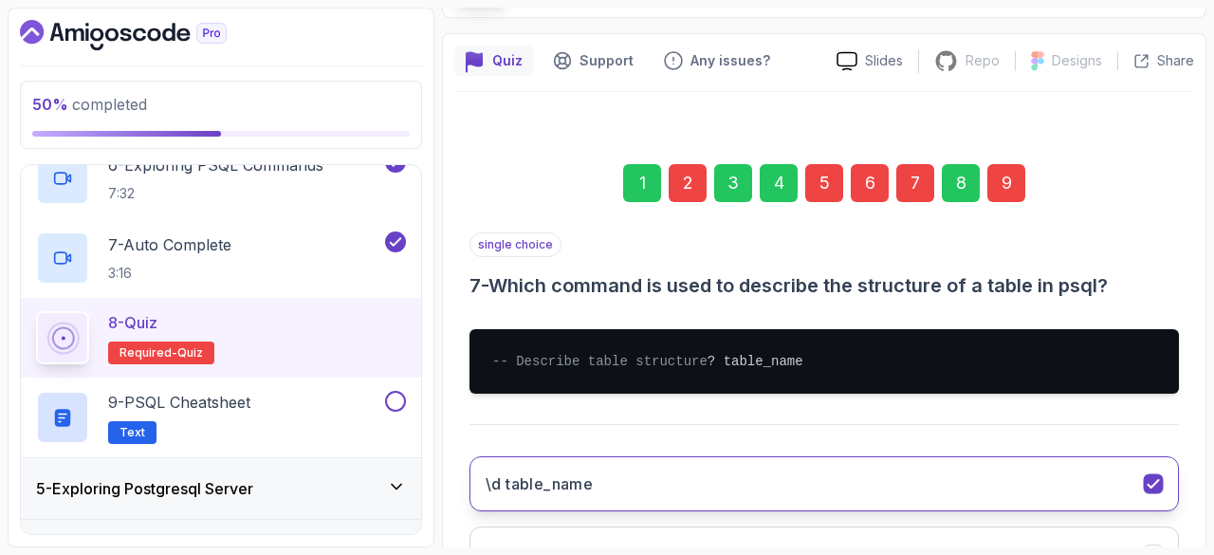
scroll to position [138, 0]
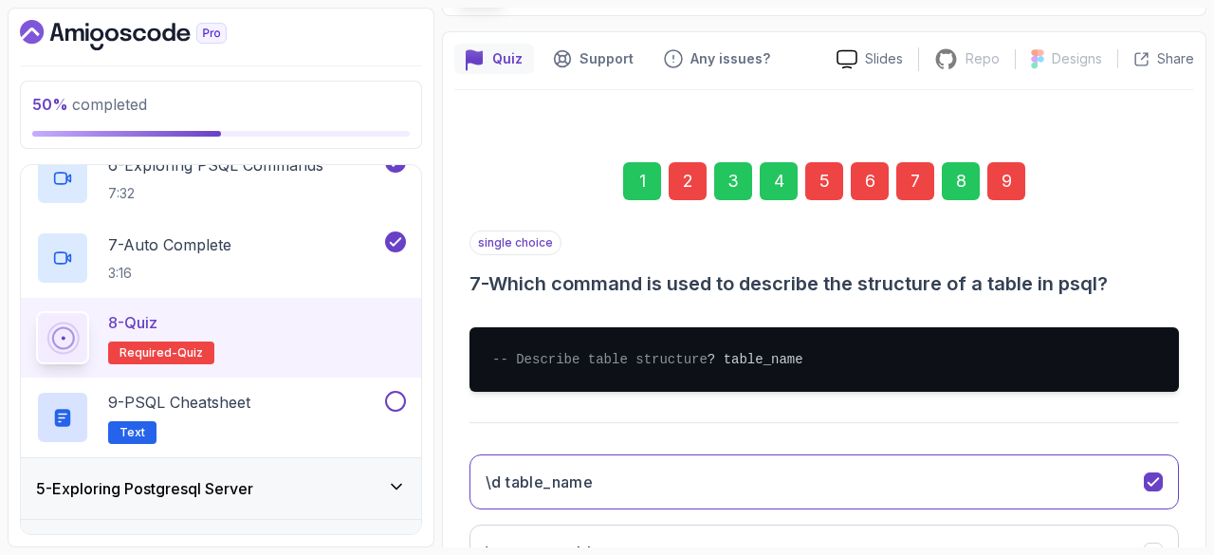
click at [869, 183] on div "6" at bounding box center [870, 181] width 38 height 38
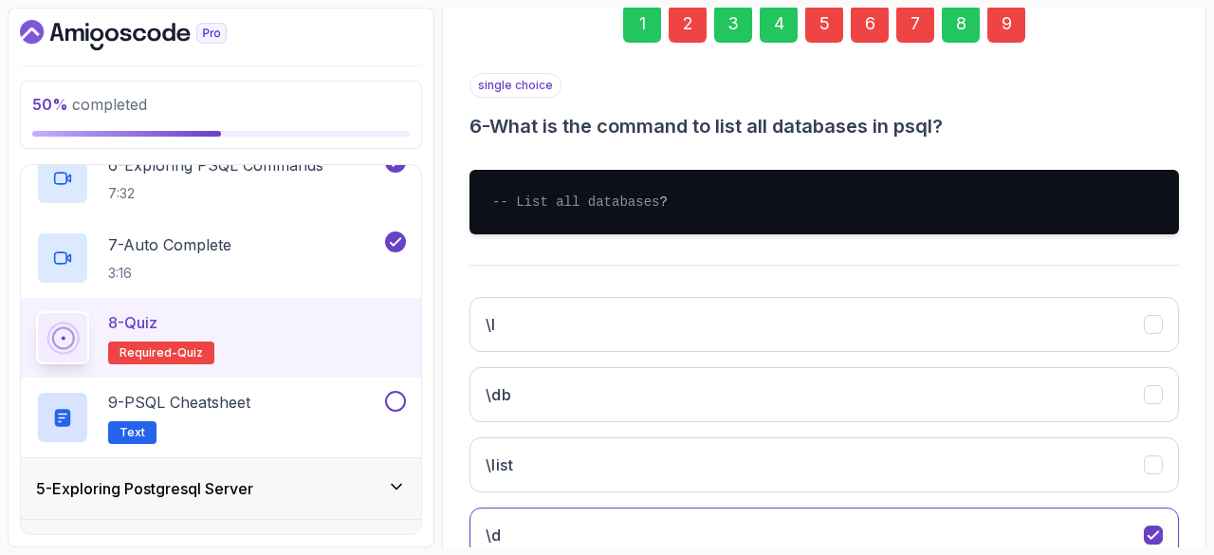
scroll to position [447, 0]
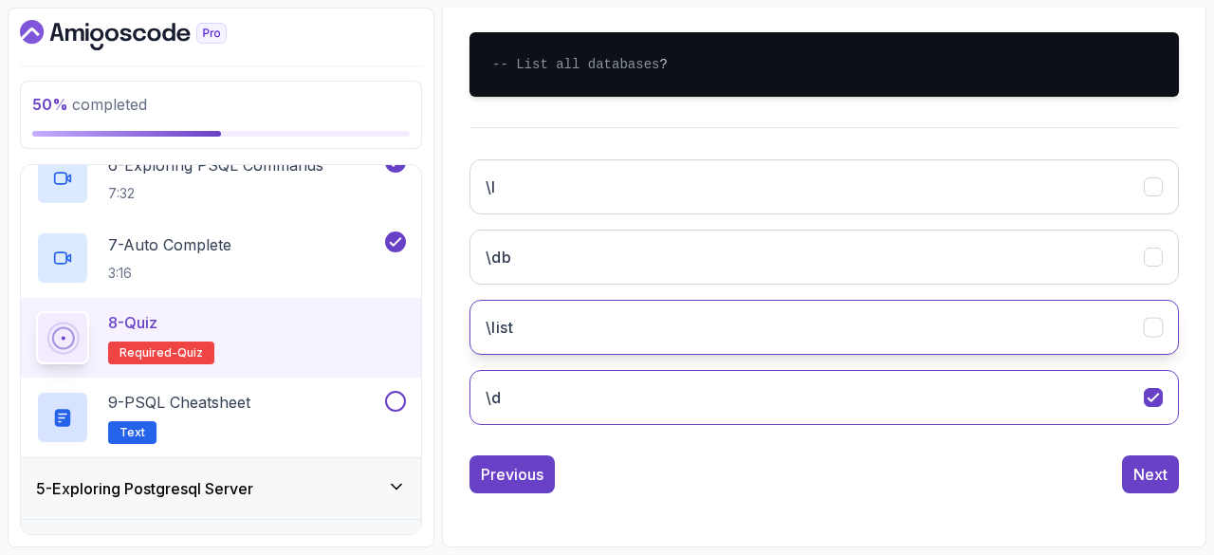
click at [765, 323] on button "\list" at bounding box center [824, 327] width 709 height 55
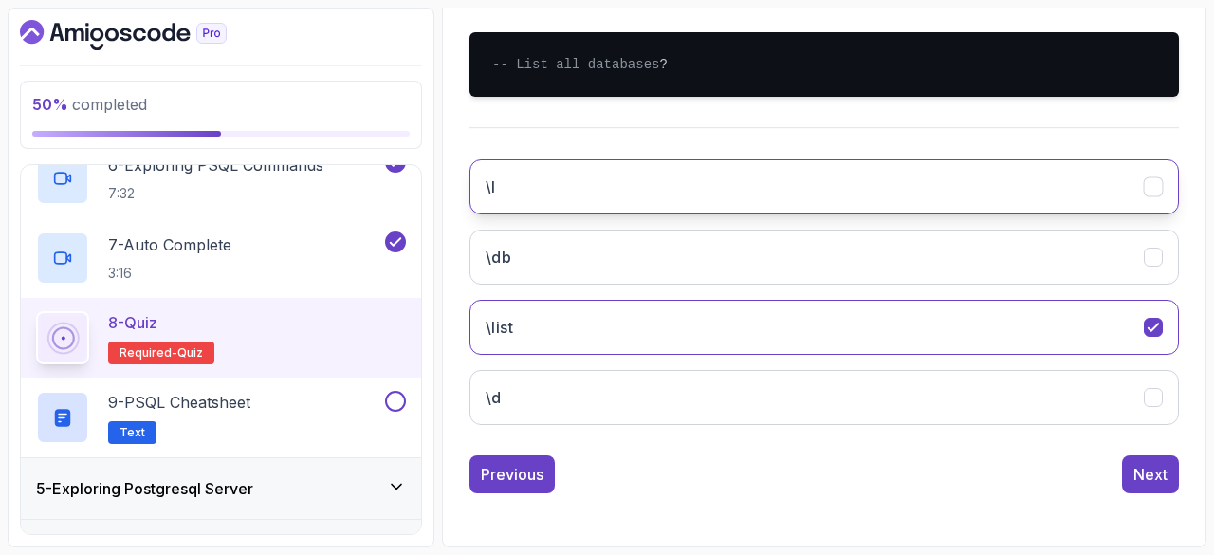
click at [624, 210] on button "\l" at bounding box center [824, 186] width 709 height 55
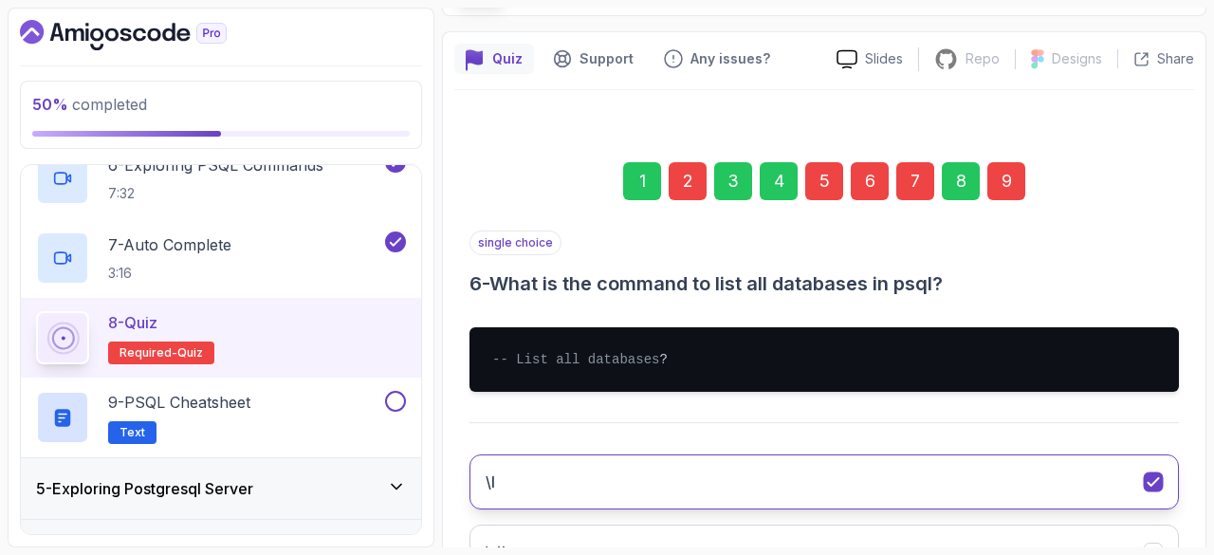
scroll to position [0, 0]
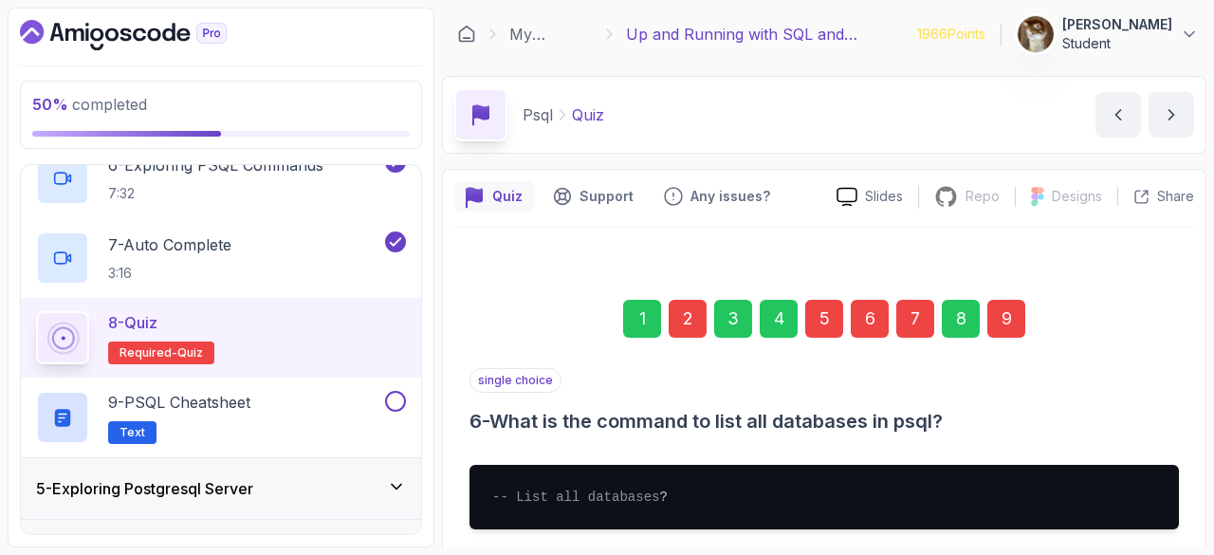
click at [826, 303] on div "5" at bounding box center [824, 319] width 38 height 38
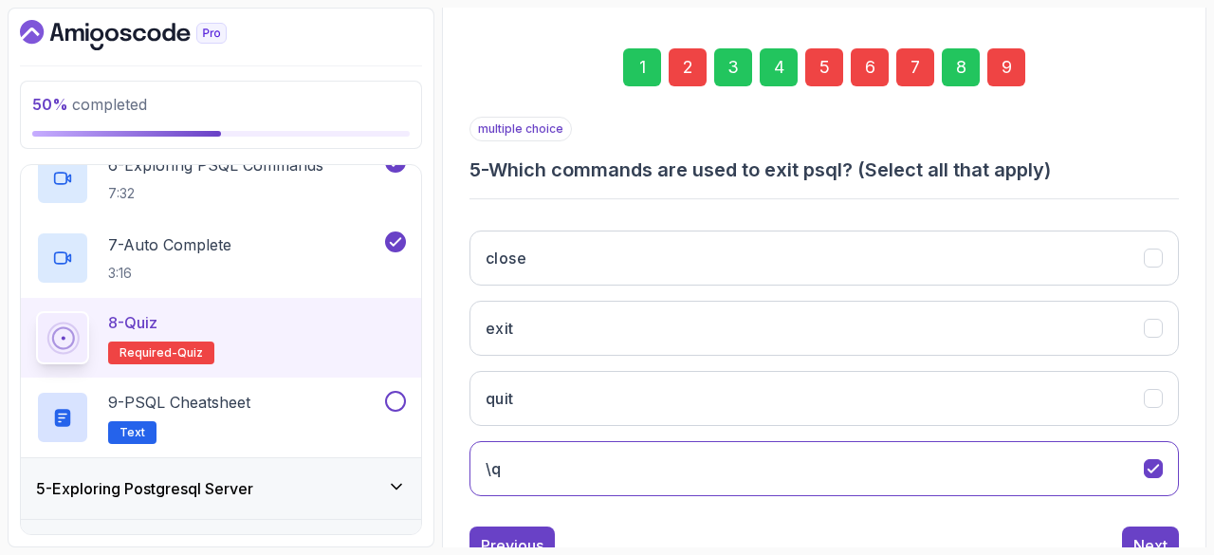
scroll to position [252, 0]
click at [680, 63] on div "2" at bounding box center [688, 66] width 38 height 38
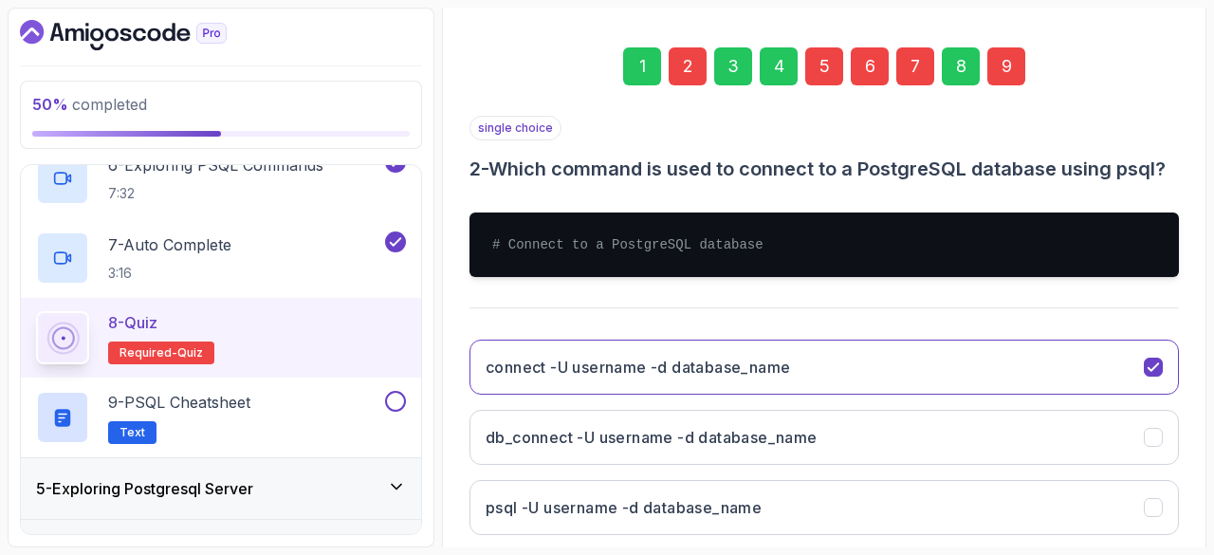
click at [826, 67] on div "5" at bounding box center [824, 66] width 38 height 38
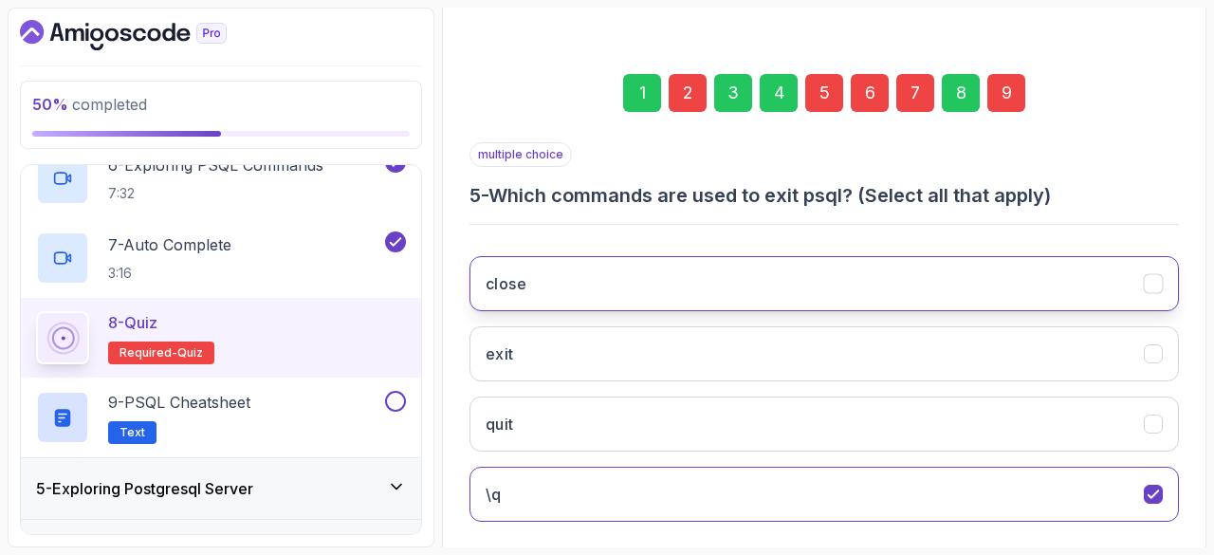
scroll to position [209, 0]
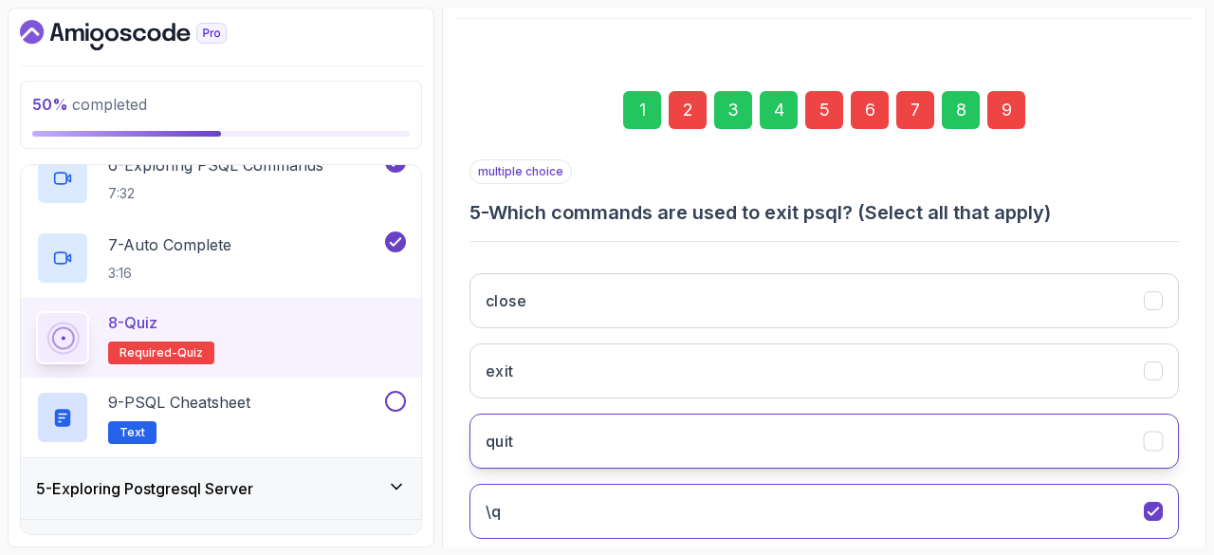
click at [689, 426] on button "quit" at bounding box center [824, 441] width 709 height 55
click at [679, 119] on div "2" at bounding box center [688, 110] width 38 height 38
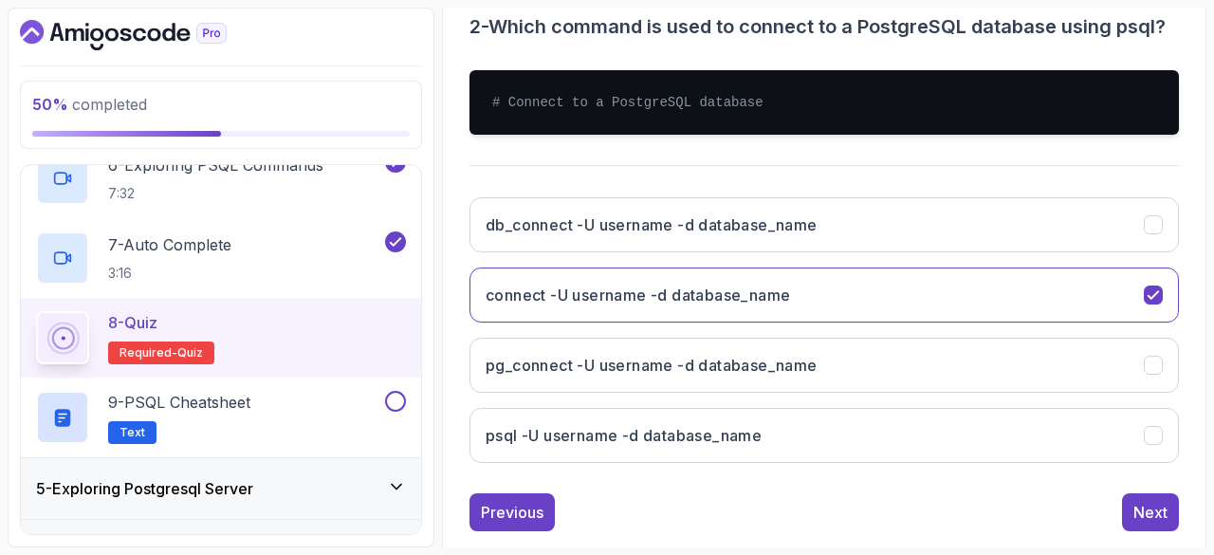
scroll to position [396, 0]
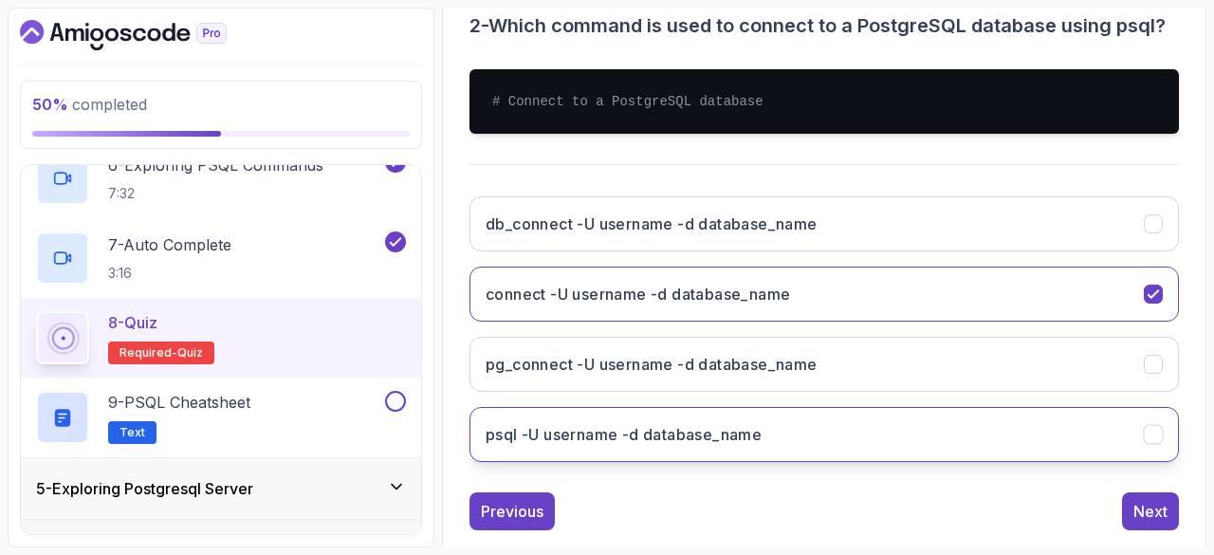
click at [746, 423] on h3 "psql -U username -d database_name" at bounding box center [624, 434] width 276 height 23
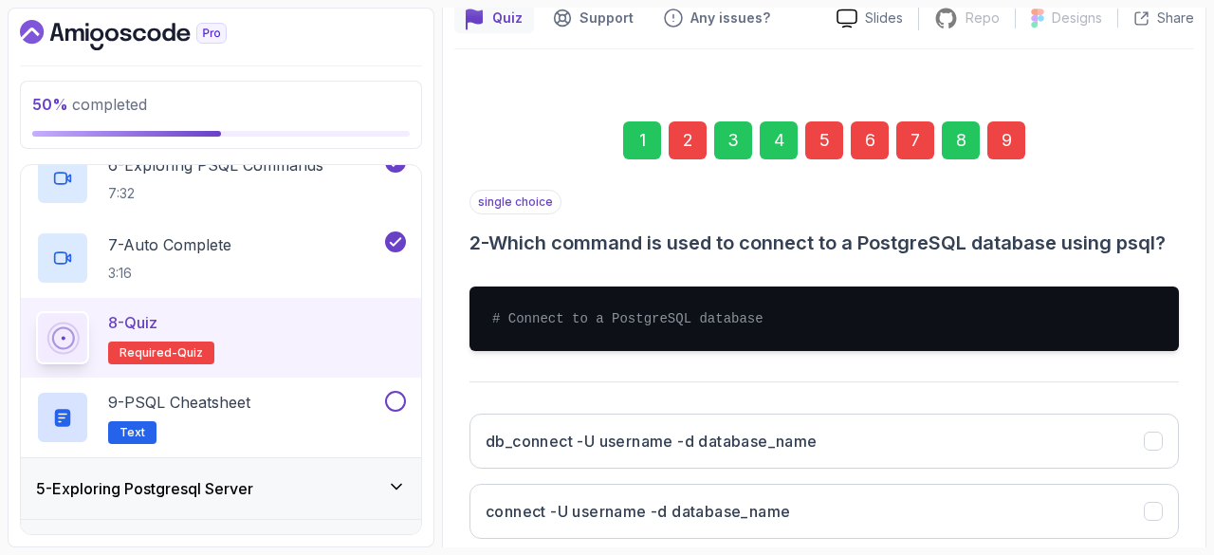
scroll to position [175, 0]
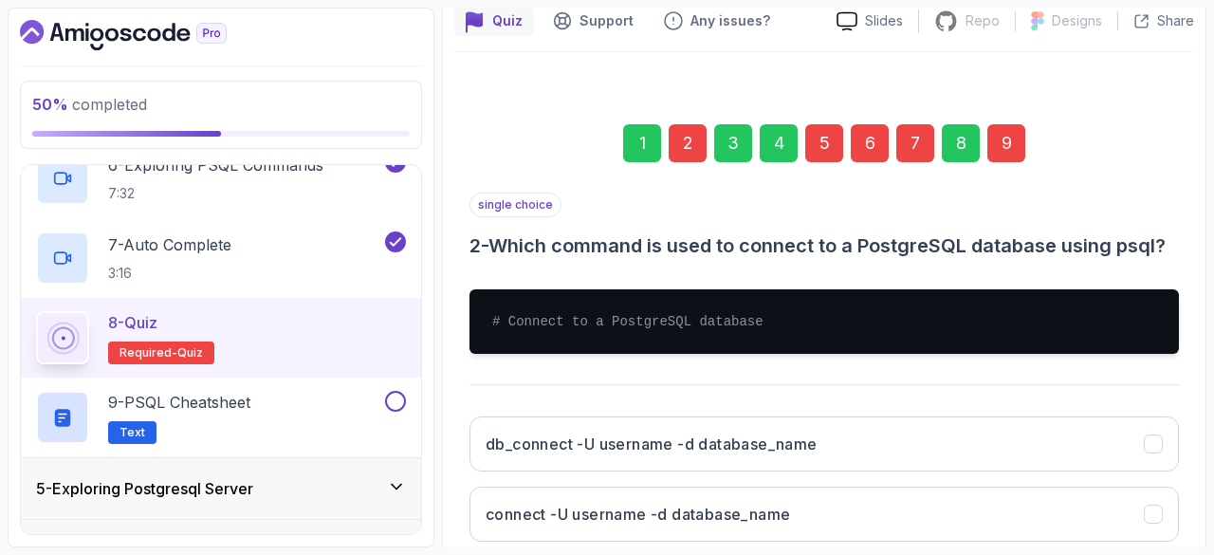
click at [986, 135] on div "1 2 3 4 5 6 7 8 9" at bounding box center [824, 143] width 709 height 99
click at [1010, 154] on div "9" at bounding box center [1006, 143] width 38 height 38
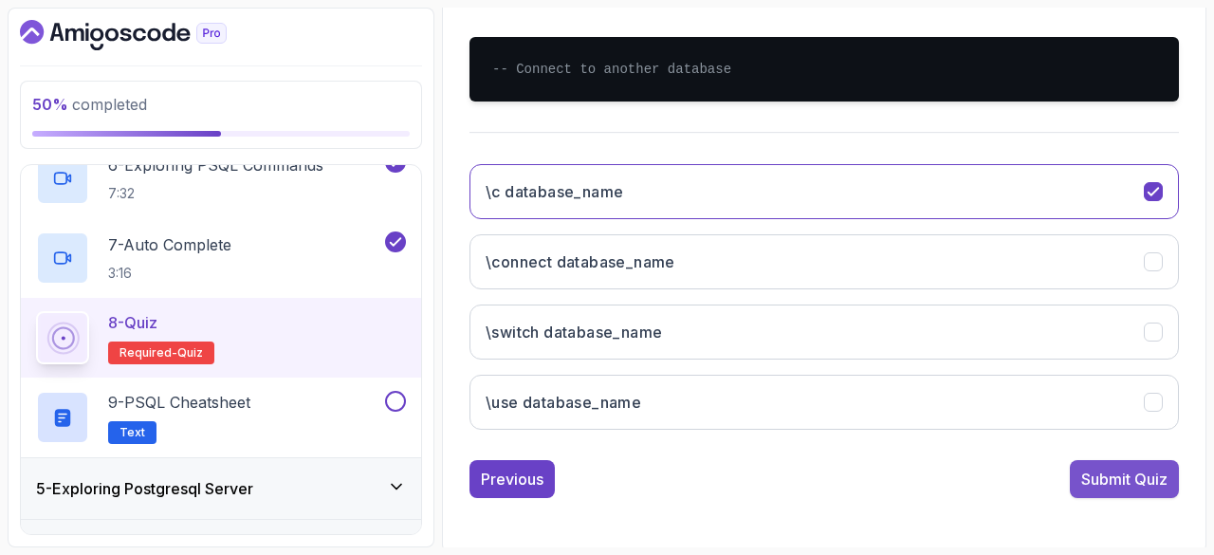
click at [1104, 471] on div "Submit Quiz" at bounding box center [1124, 479] width 86 height 23
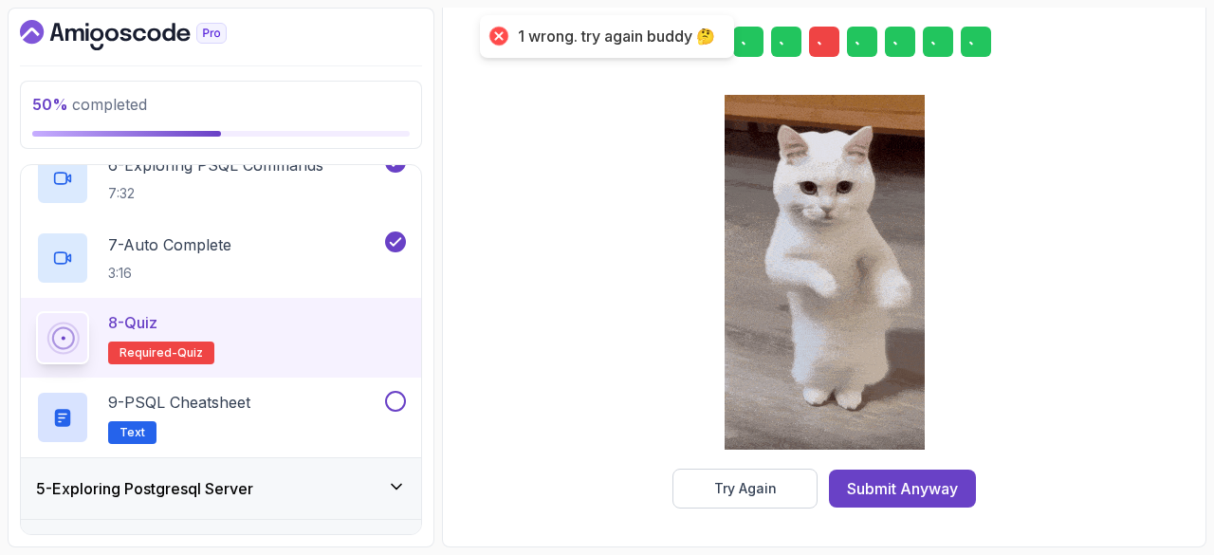
scroll to position [352, 0]
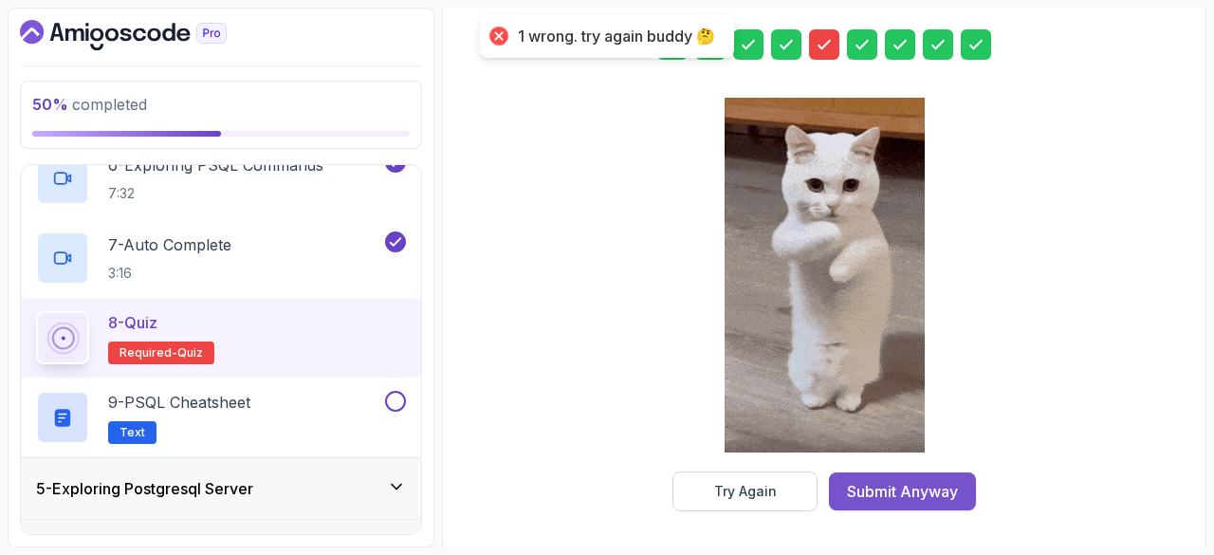
click at [912, 492] on div "Submit Anyway" at bounding box center [902, 491] width 111 height 23
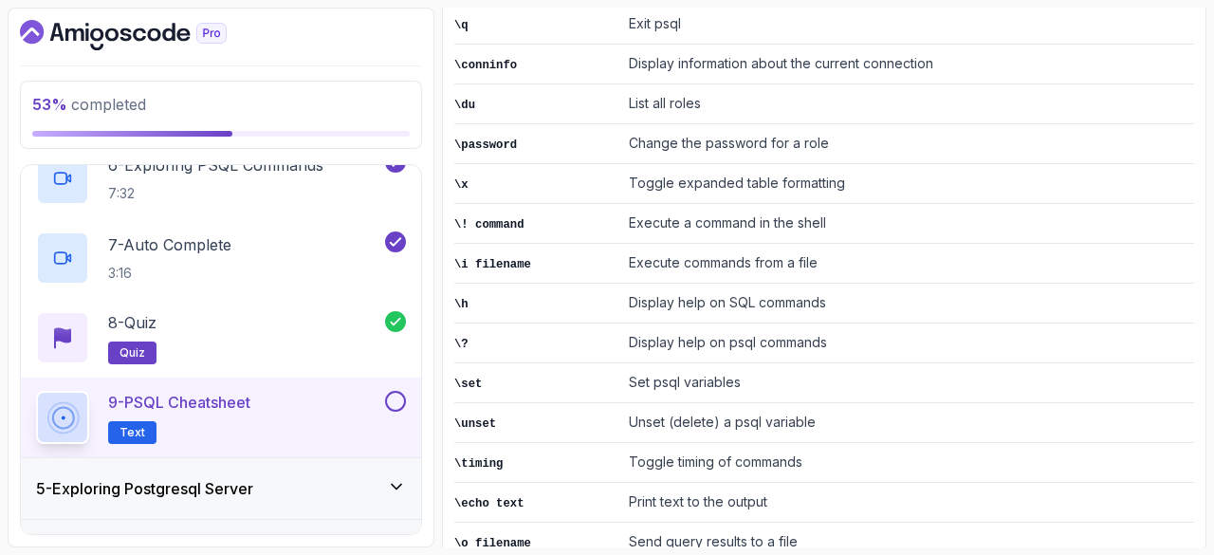
scroll to position [649, 0]
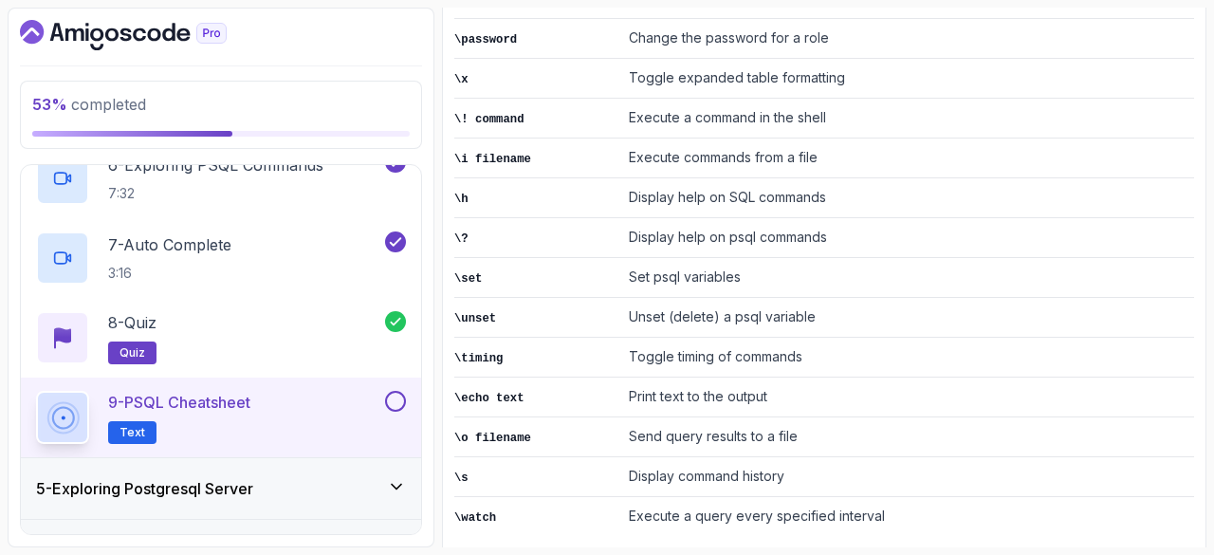
click at [400, 393] on button at bounding box center [395, 401] width 21 height 21
click at [298, 500] on div "5 - Exploring Postgresql Server" at bounding box center [221, 488] width 400 height 61
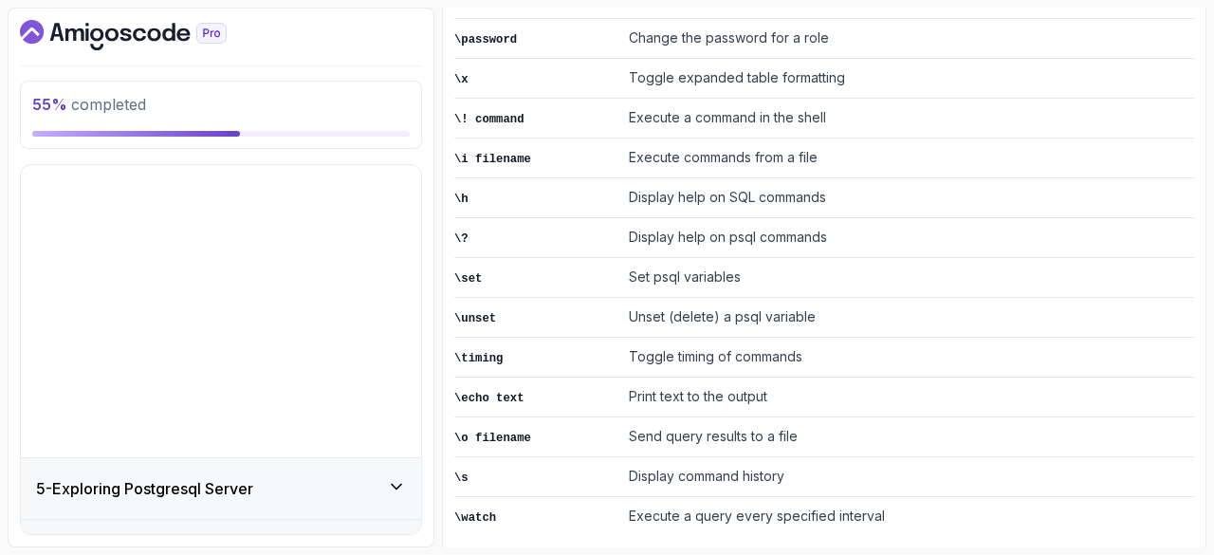
scroll to position [120, 0]
